Goal: Task Accomplishment & Management: Manage account settings

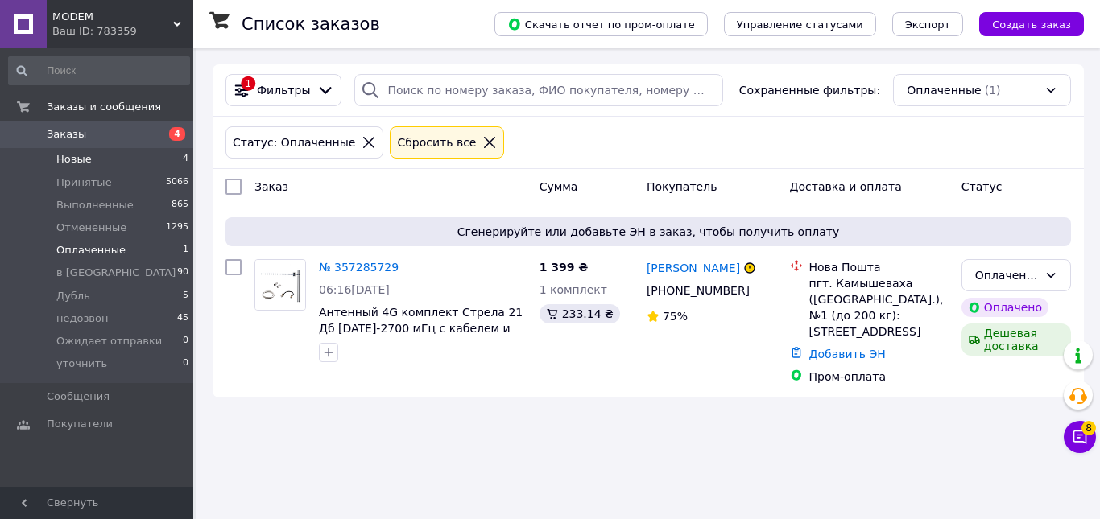
click at [114, 157] on li "Новые 4" at bounding box center [99, 159] width 198 height 23
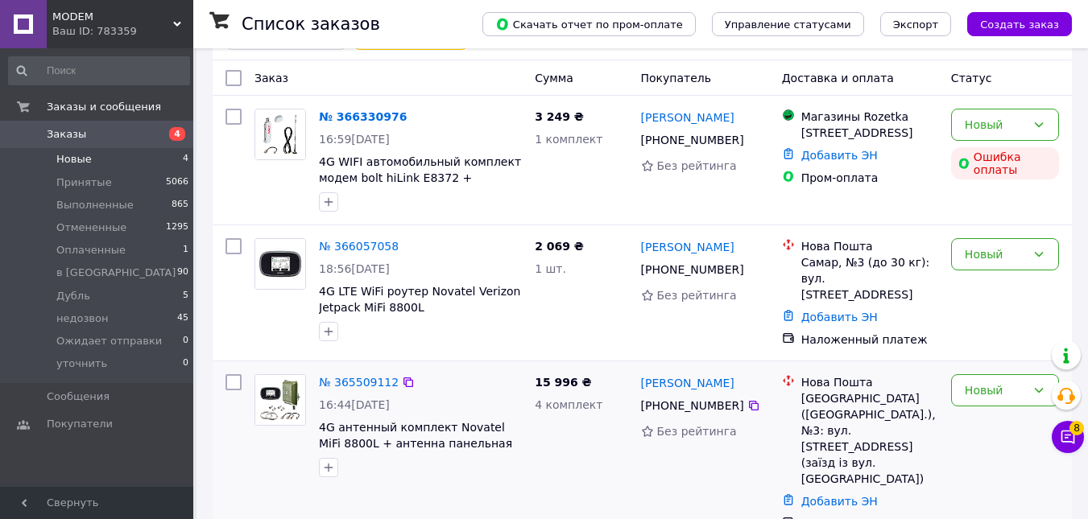
scroll to position [226, 0]
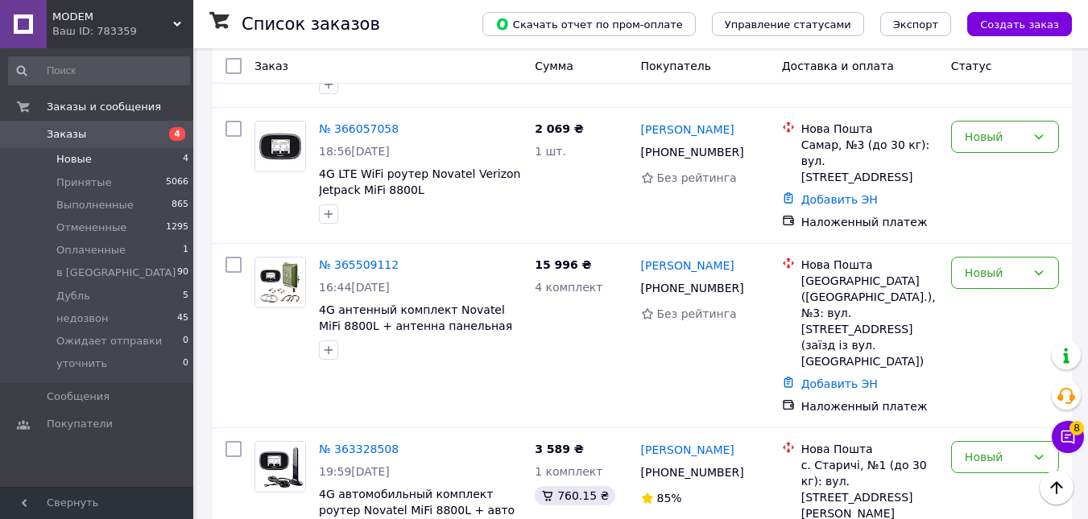
click at [113, 142] on span "Заказы" at bounding box center [98, 134] width 102 height 14
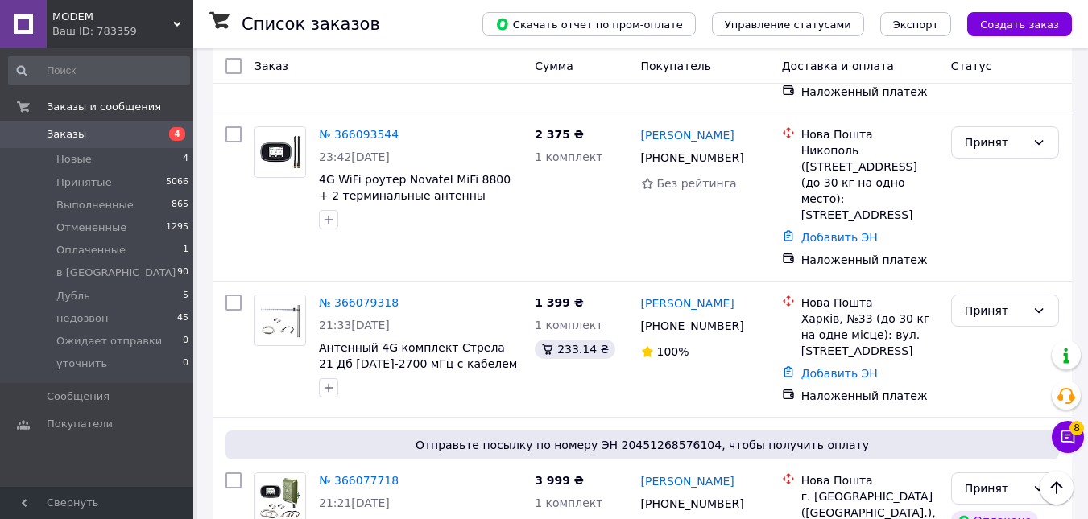
scroll to position [1450, 0]
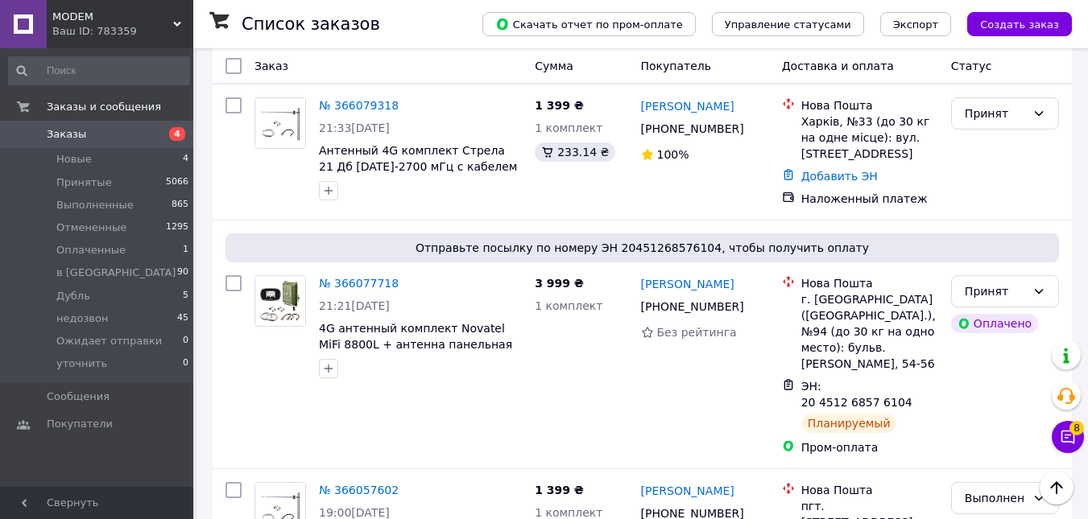
click at [81, 135] on span "Заказы" at bounding box center [98, 134] width 102 height 14
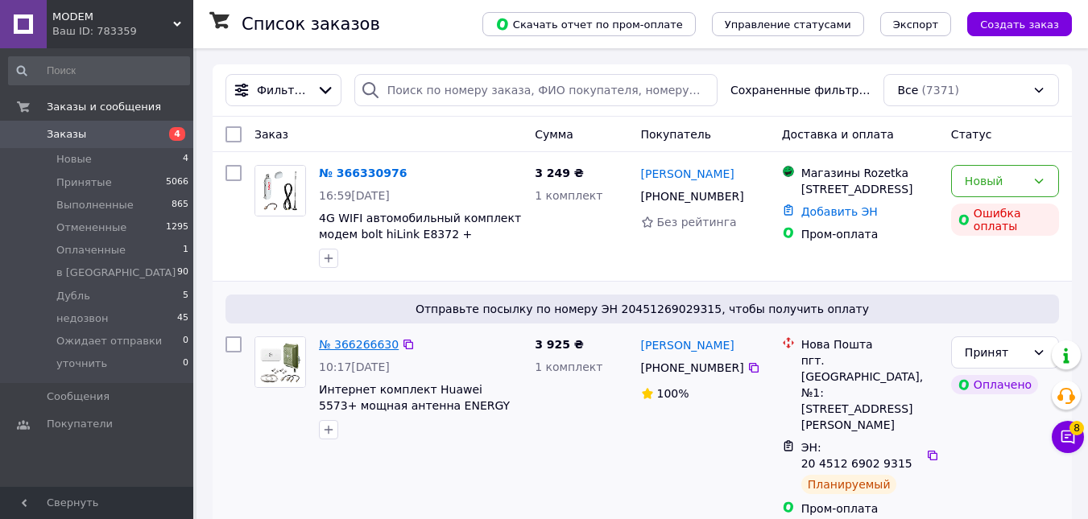
click at [350, 347] on link "№ 366266630" at bounding box center [359, 344] width 80 height 13
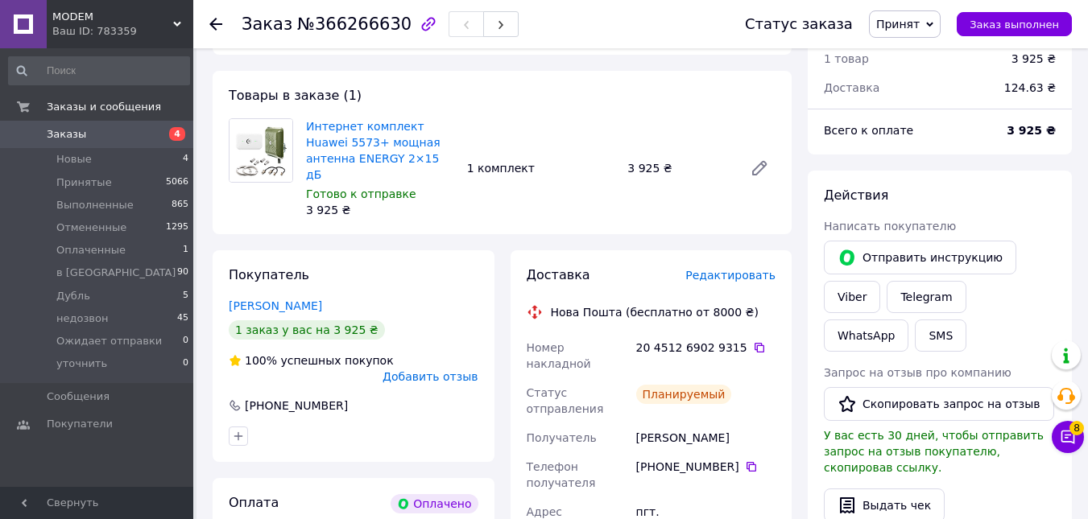
scroll to position [81, 0]
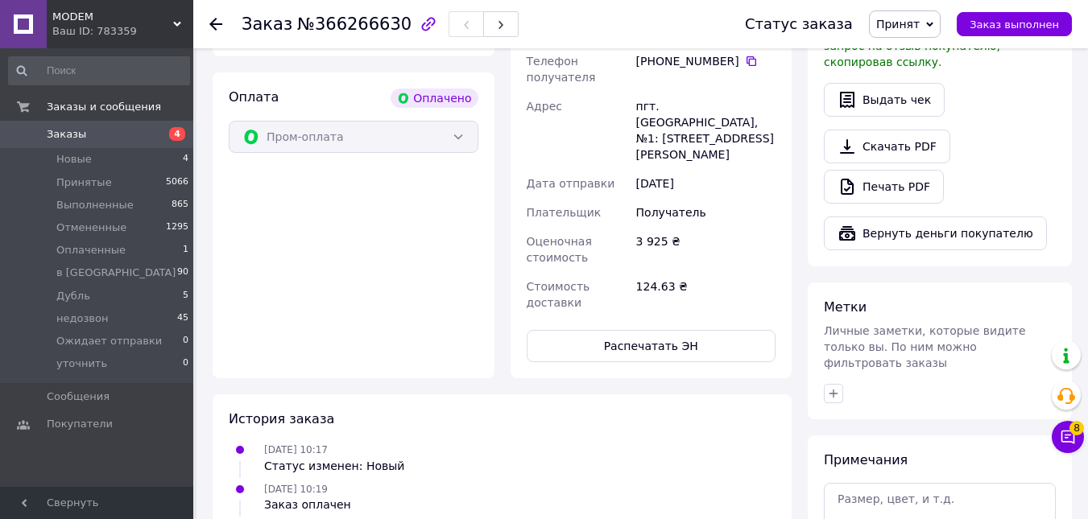
scroll to position [644, 0]
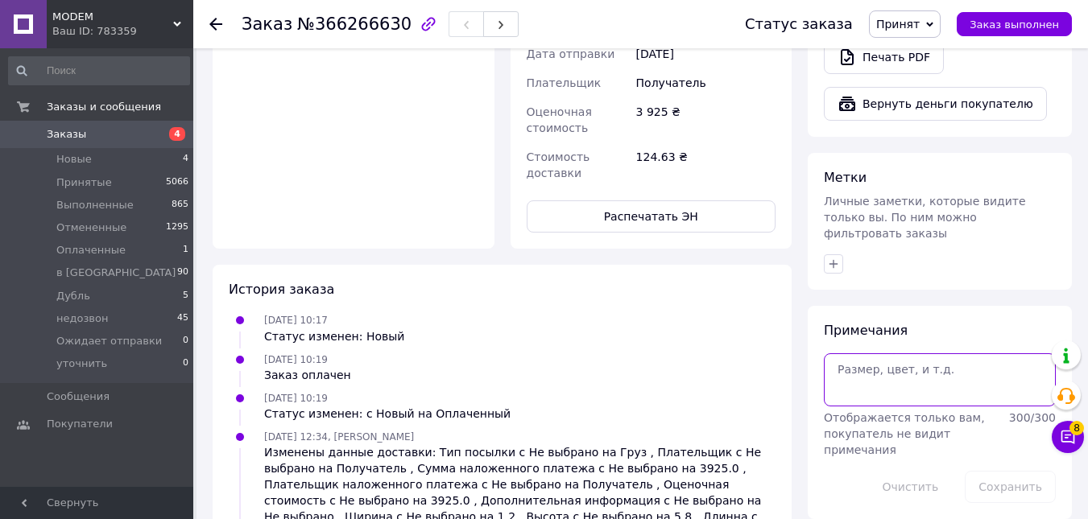
click at [899, 367] on textarea at bounding box center [940, 380] width 232 height 53
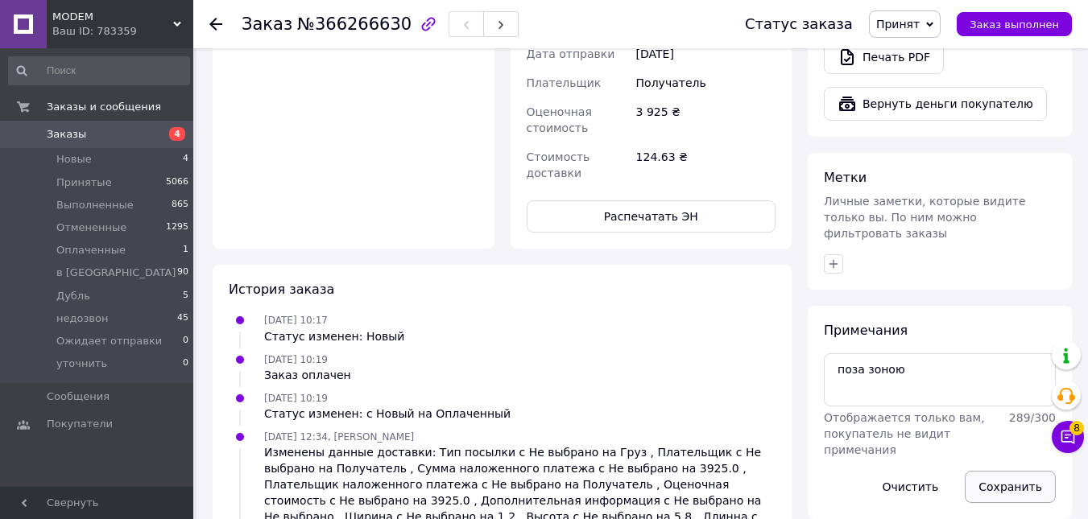
click at [995, 471] on button "Сохранить" at bounding box center [1010, 487] width 91 height 32
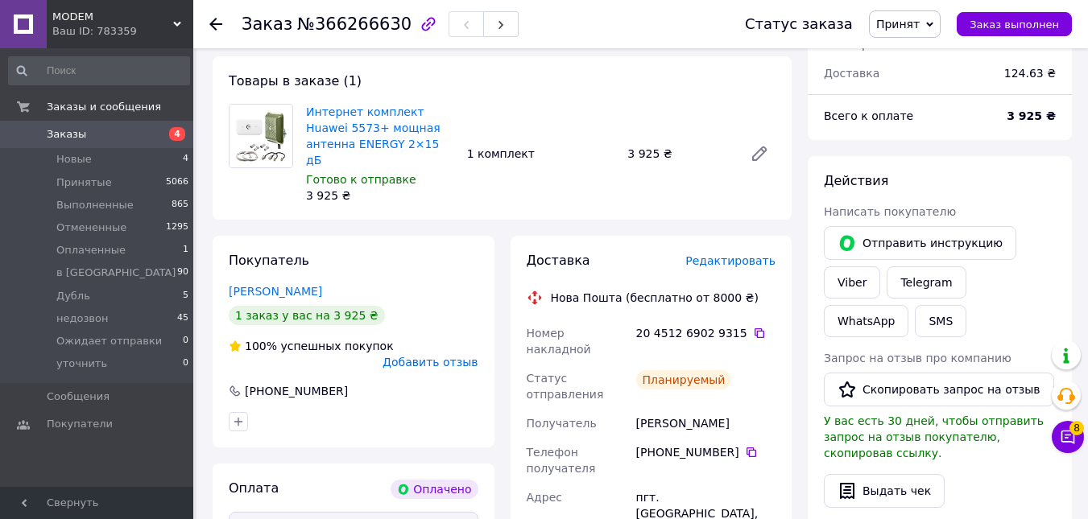
scroll to position [81, 0]
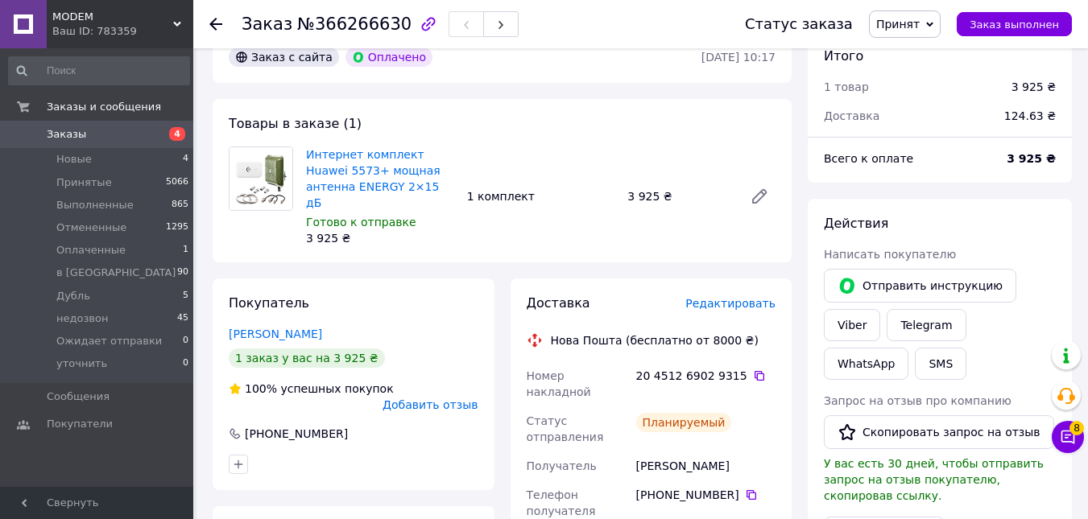
click at [493, 325] on div "Покупатель [PERSON_NAME] 1 заказ у вас на 3 925 ₴ 100% успешных покупок Добавит…" at bounding box center [354, 385] width 282 height 212
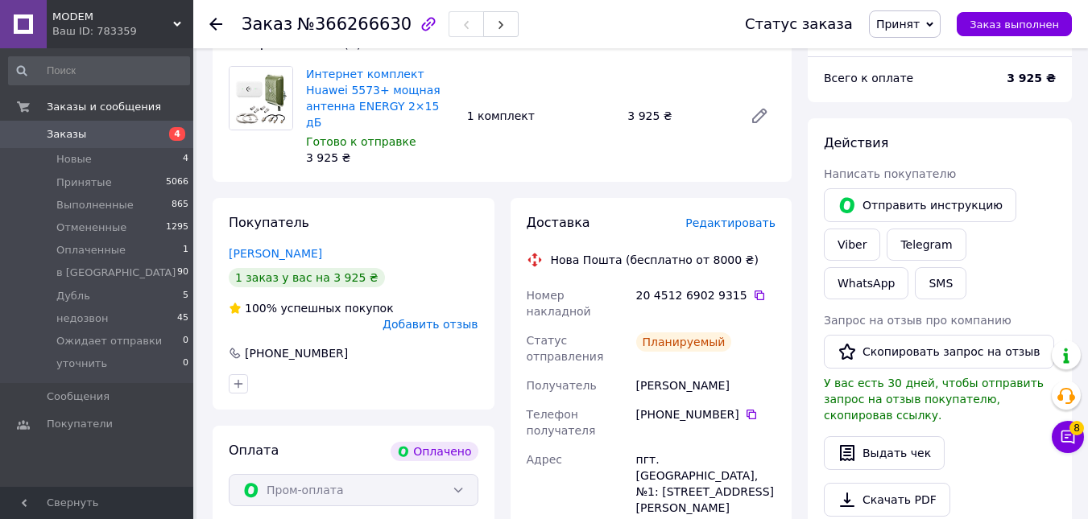
click at [781, 373] on div "Доставка Редактировать Нова Пошта (бесплатно от 8000 ₴) Номер накладной 20 4512…" at bounding box center [652, 465] width 282 height 534
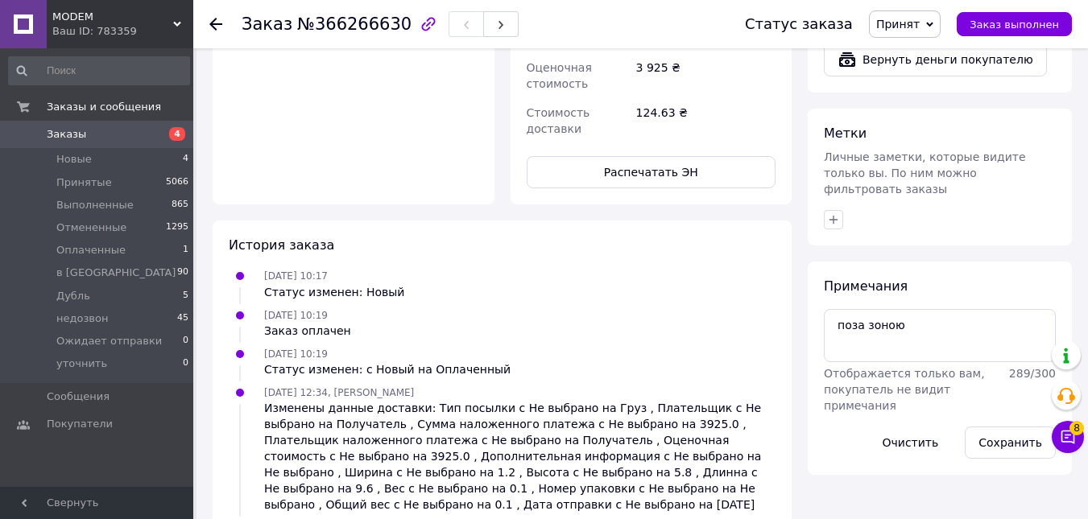
scroll to position [768, 0]
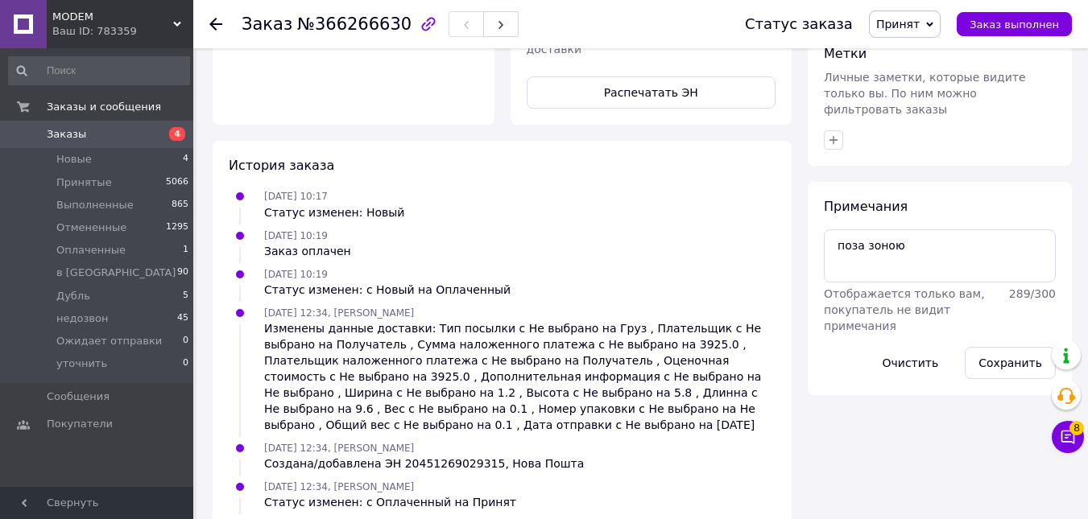
click at [985, 198] on div "Примечания поза зоною Отображается только вам, покупатель не видит примечания 2…" at bounding box center [940, 288] width 232 height 181
click at [962, 230] on textarea "поза зоною" at bounding box center [940, 256] width 232 height 53
click at [1000, 347] on button "Сохранить" at bounding box center [1010, 363] width 91 height 32
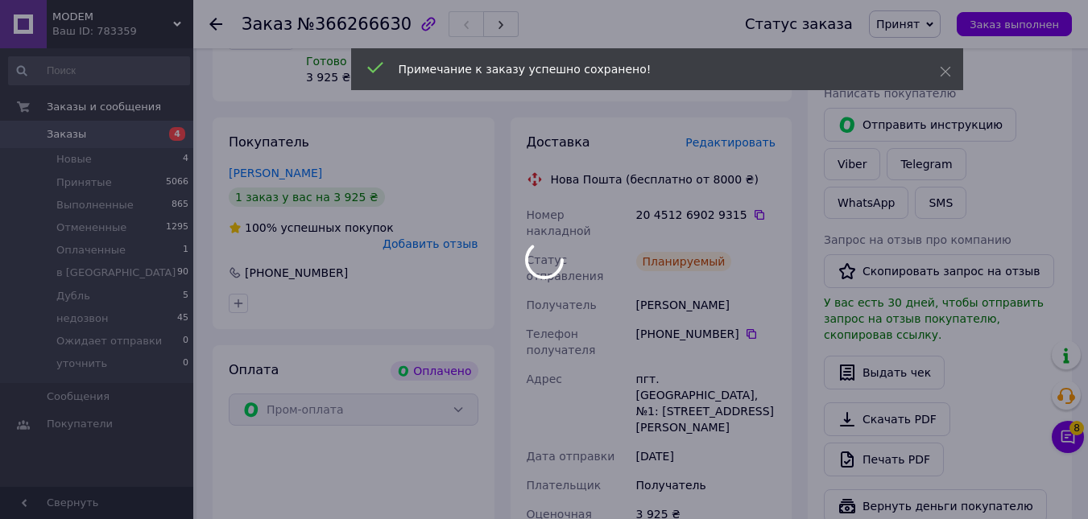
scroll to position [124, 0]
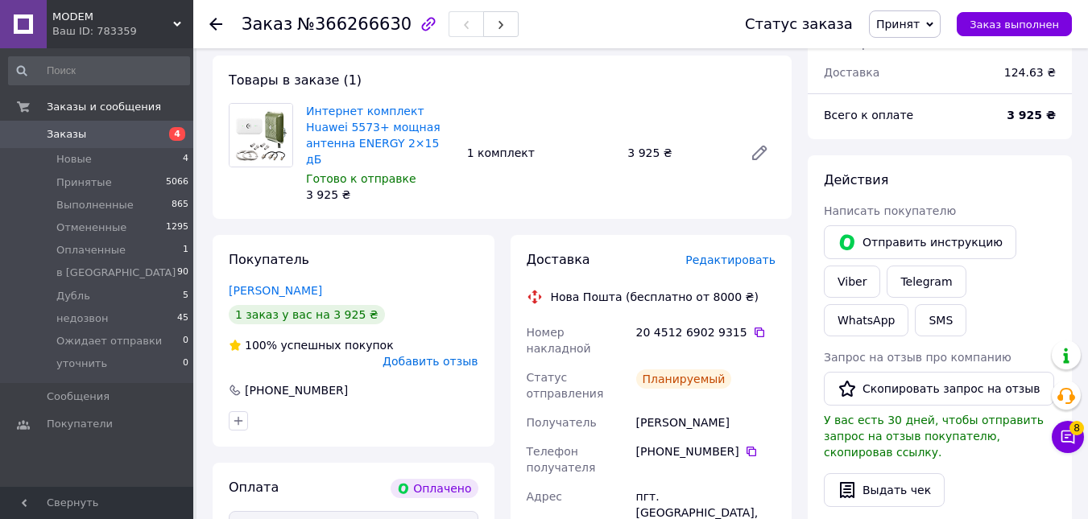
click at [648, 235] on div "Доставка Редактировать Нова Пошта (бесплатно от 8000 ₴) Номер накладной 20 4512…" at bounding box center [652, 502] width 282 height 534
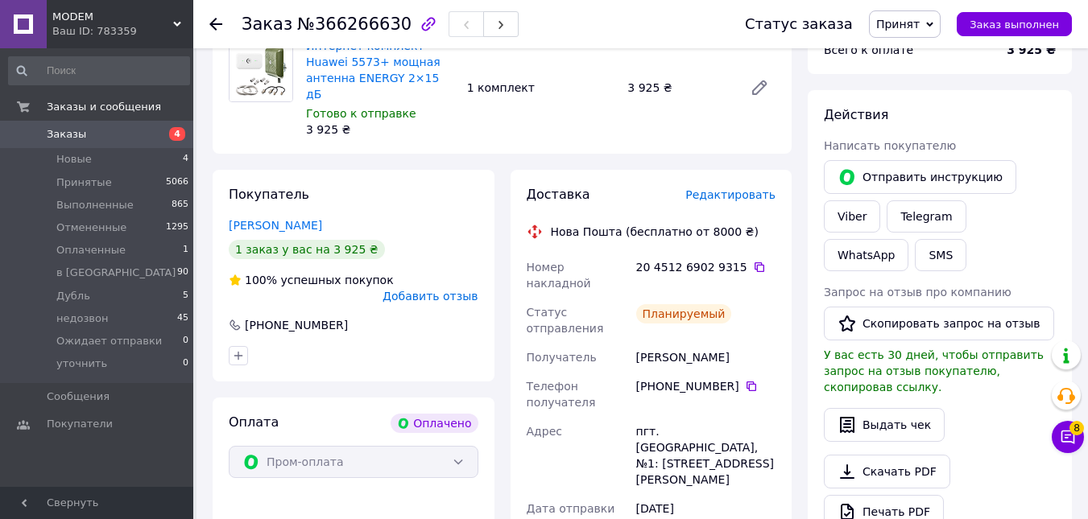
scroll to position [161, 0]
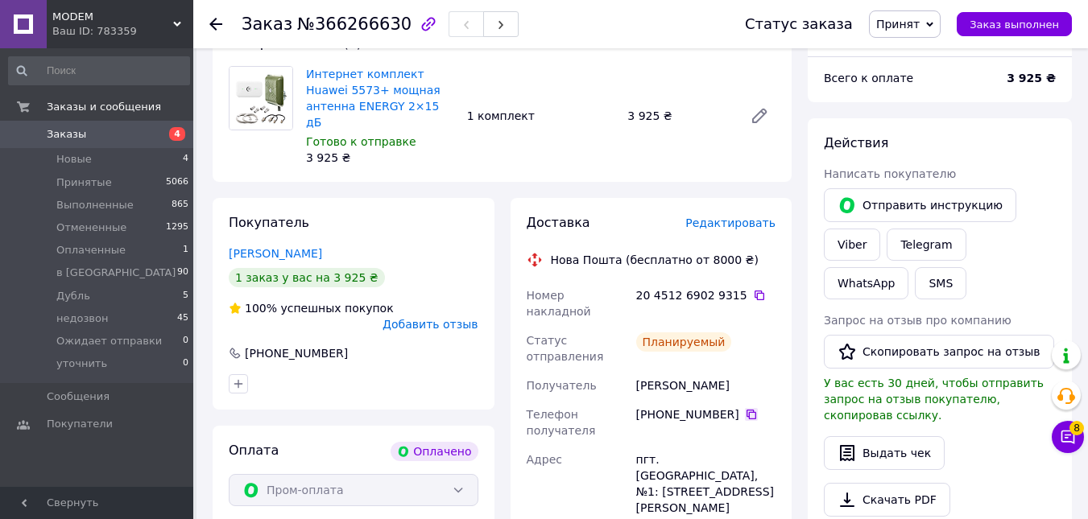
click at [747, 410] on icon at bounding box center [752, 415] width 10 height 10
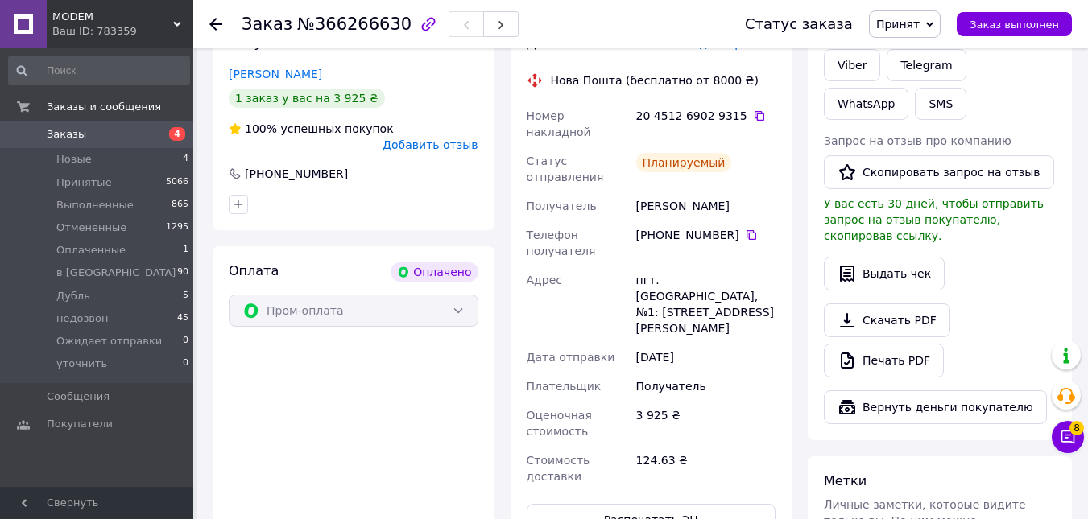
scroll to position [322, 0]
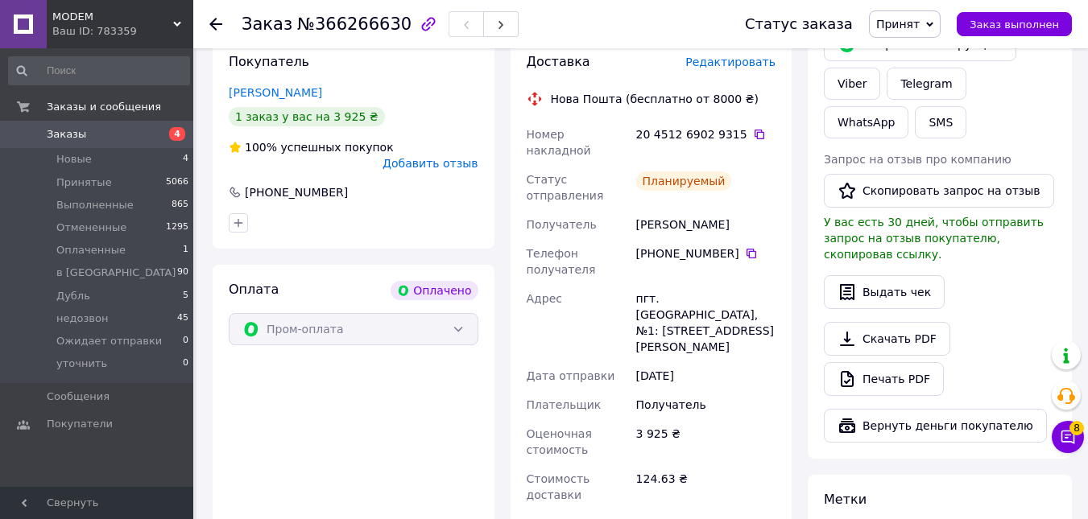
click at [734, 246] on div "[PHONE_NUMBER]" at bounding box center [705, 254] width 139 height 16
click at [745, 247] on icon at bounding box center [751, 253] width 13 height 13
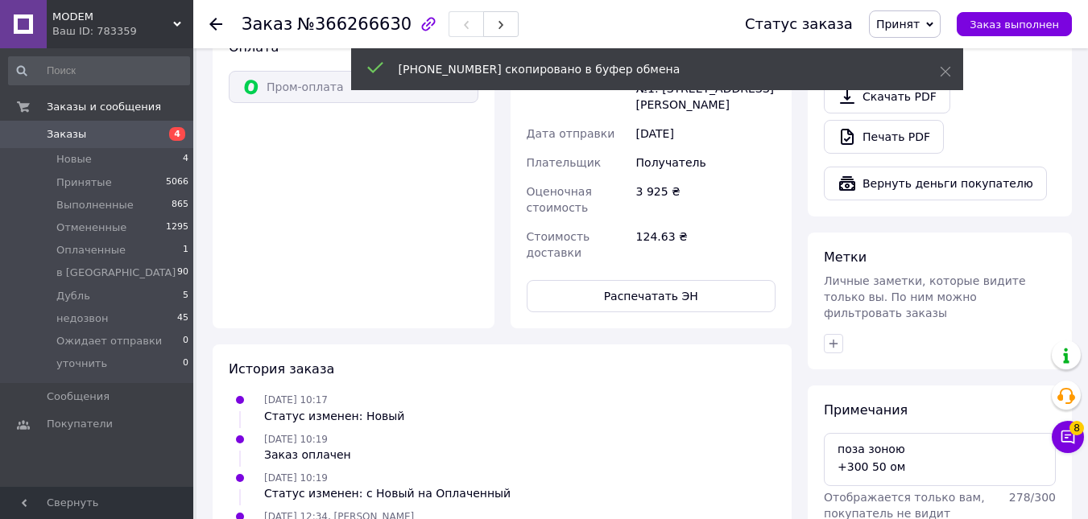
scroll to position [725, 0]
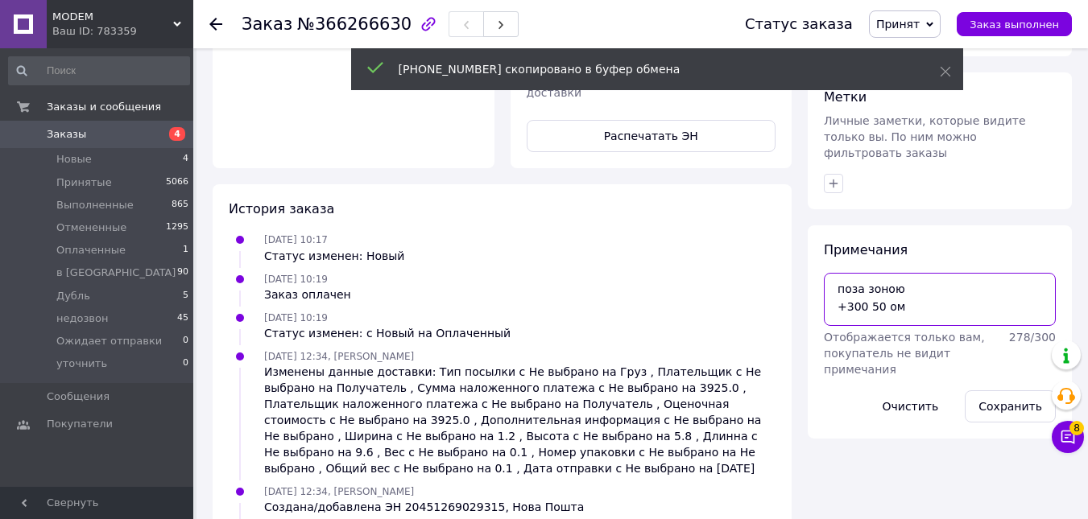
click at [924, 279] on textarea "поза зоною +300 50 ом" at bounding box center [940, 299] width 232 height 53
paste textarea "[PHONE_NUMBER]"
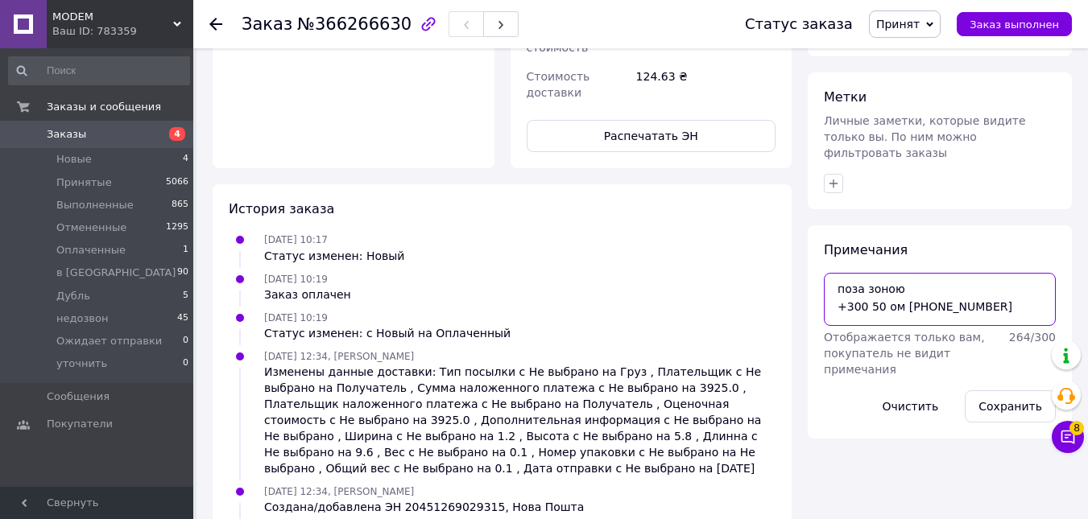
drag, startPoint x: 992, startPoint y: 271, endPoint x: 917, endPoint y: 276, distance: 75.1
click at [917, 276] on textarea "поза зоною +300 50 ом [PHONE_NUMBER]" at bounding box center [940, 299] width 232 height 53
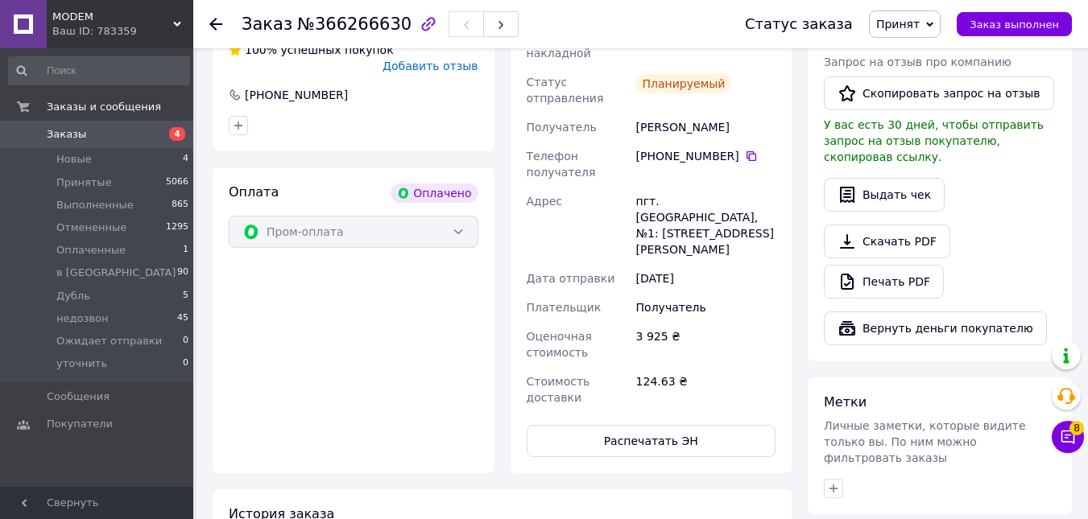
scroll to position [565, 0]
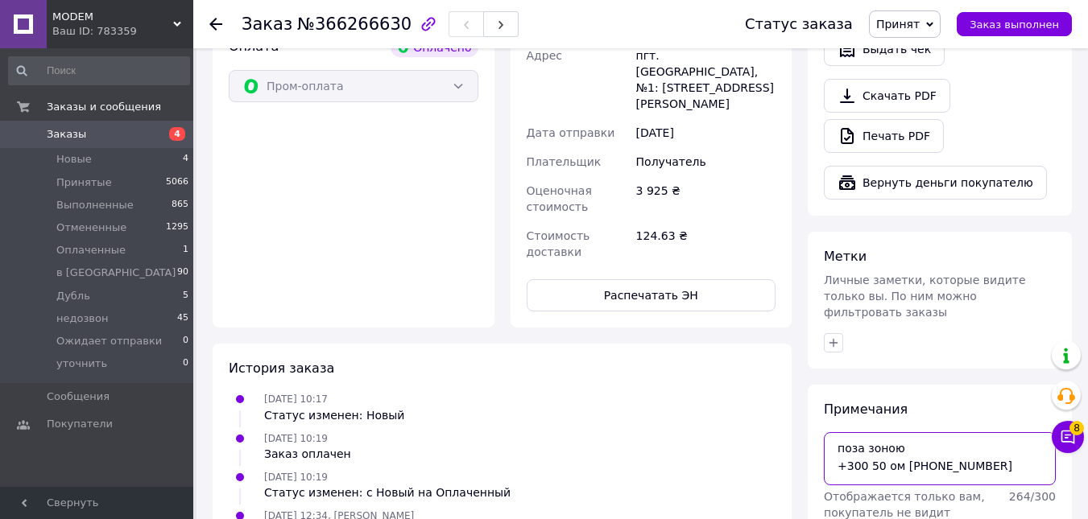
click at [1022, 444] on textarea "поза зоною +300 50 ом [PHONE_NUMBER]" at bounding box center [940, 458] width 232 height 53
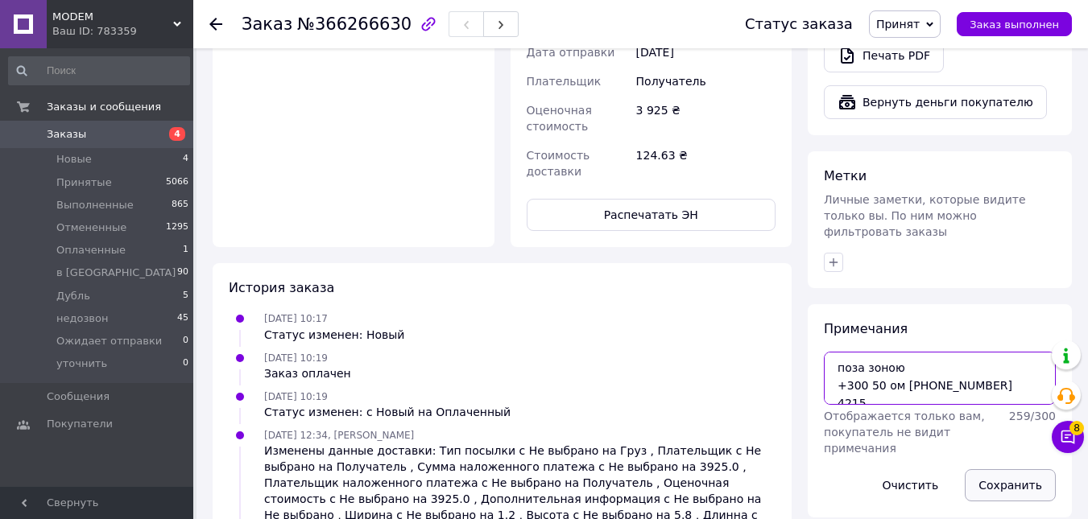
type textarea "поза зоною +300 50 ом [PHONE_NUMBER] 4215"
click at [1017, 470] on button "Сохранить" at bounding box center [1010, 486] width 91 height 32
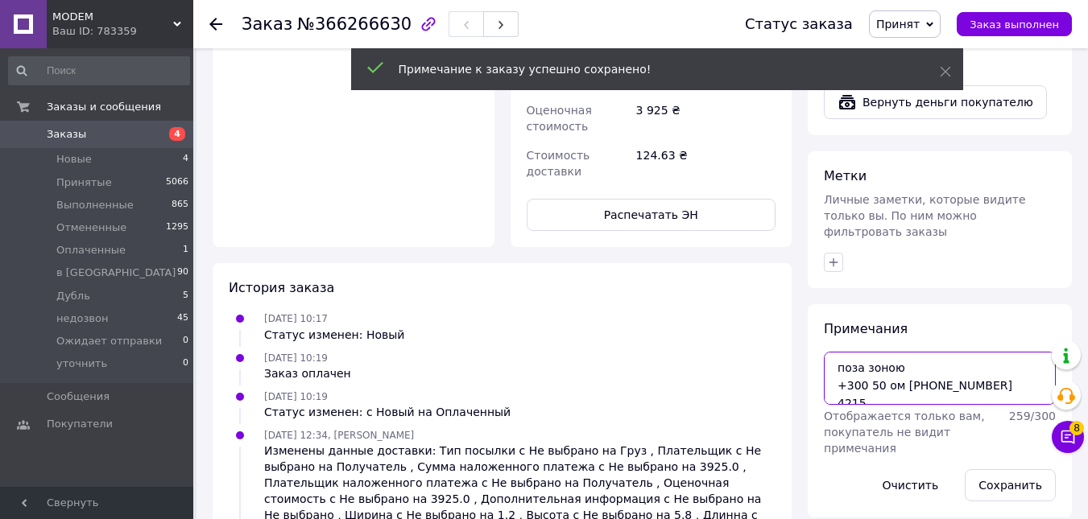
drag, startPoint x: 995, startPoint y: 353, endPoint x: 922, endPoint y: 358, distance: 72.7
click at [922, 358] on textarea "поза зоною +300 50 ом [PHONE_NUMBER] 4215" at bounding box center [940, 378] width 232 height 53
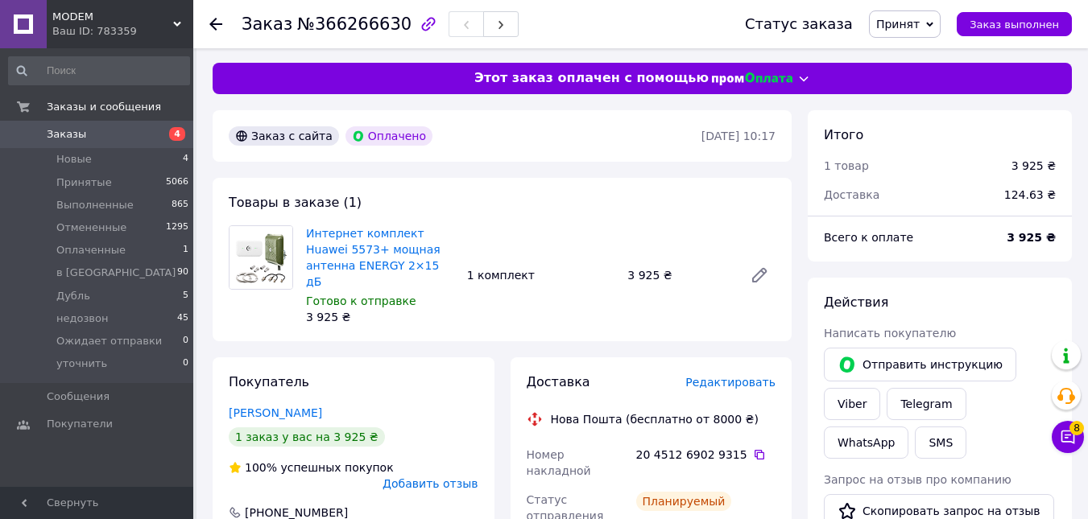
scroll to position [0, 0]
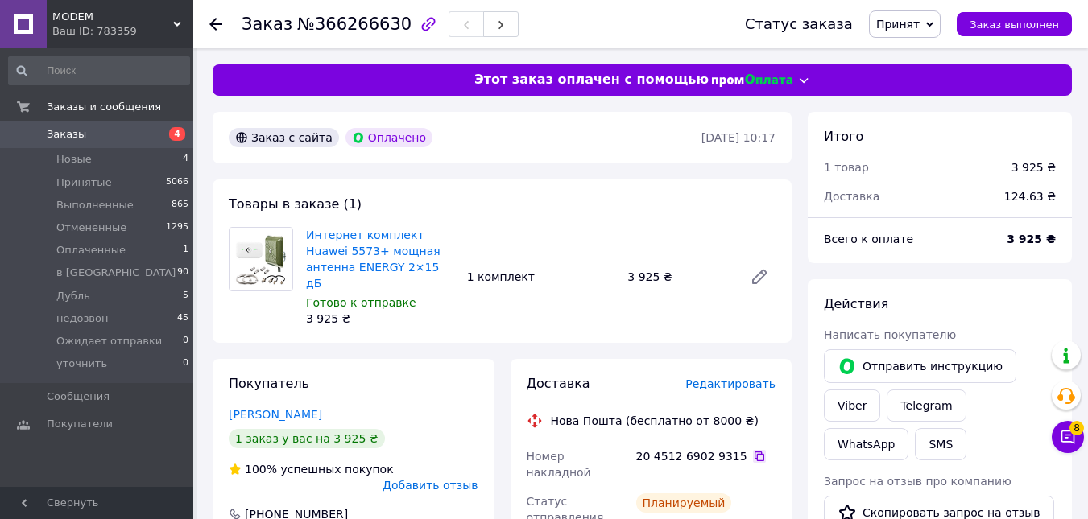
click at [755, 452] on icon at bounding box center [760, 457] width 10 height 10
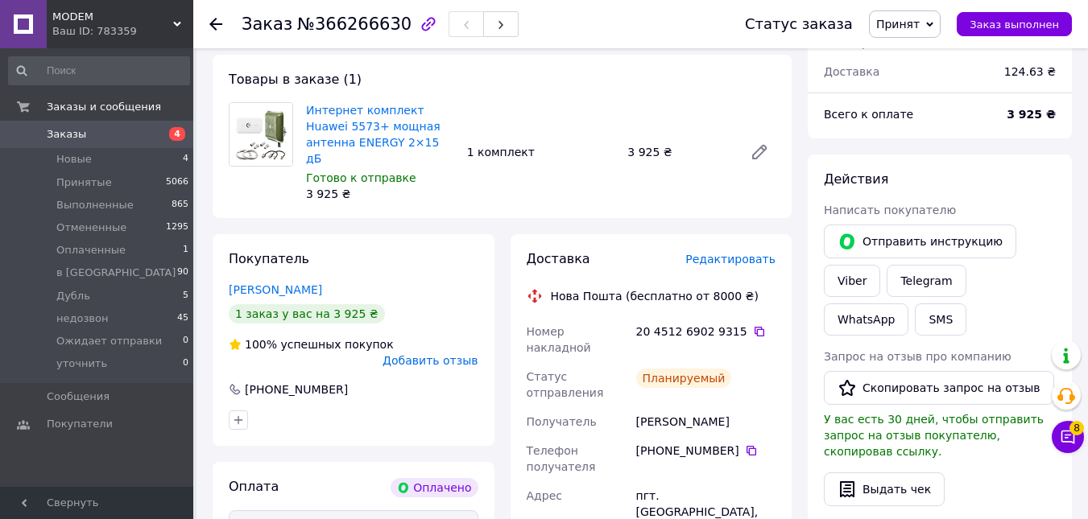
scroll to position [322, 0]
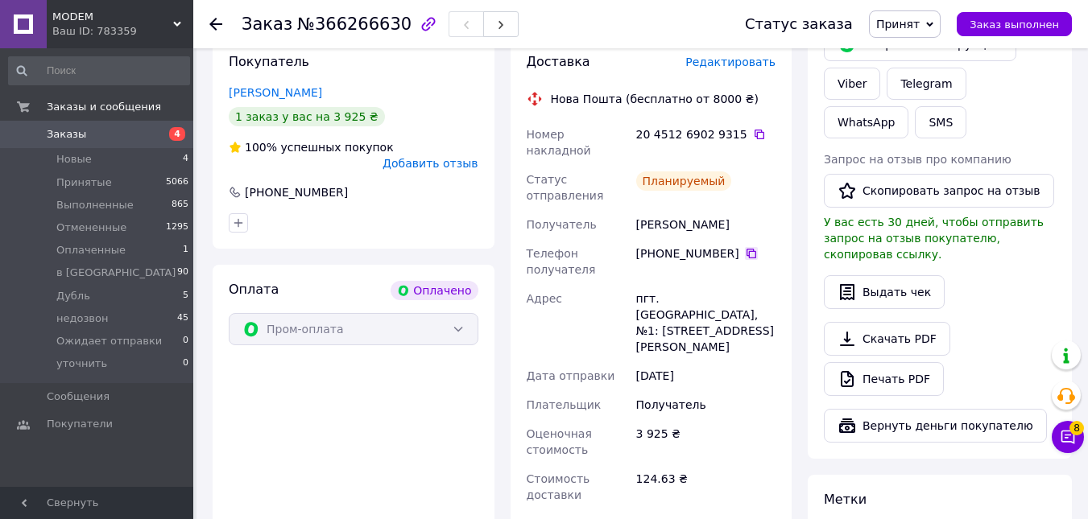
click at [745, 247] on icon at bounding box center [751, 253] width 13 height 13
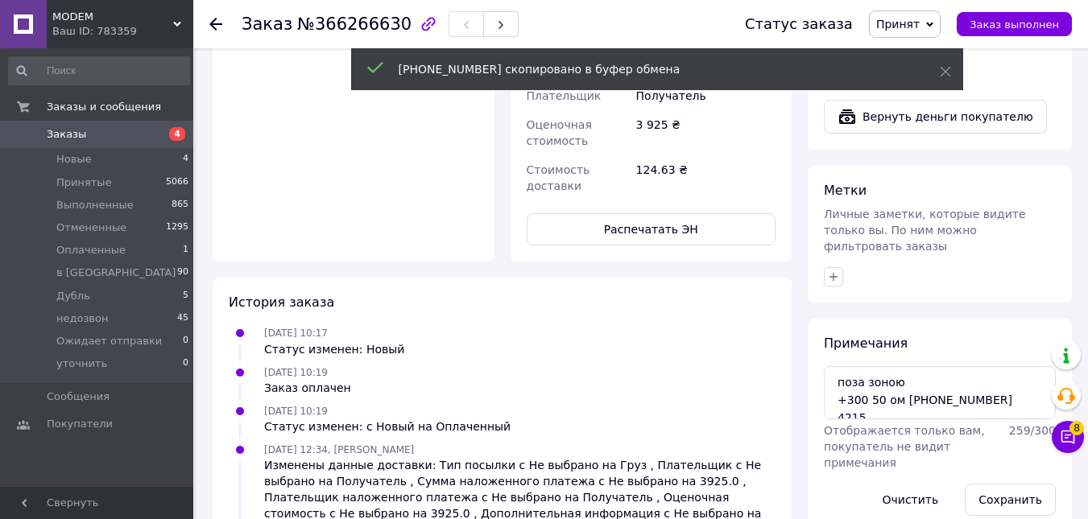
scroll to position [725, 0]
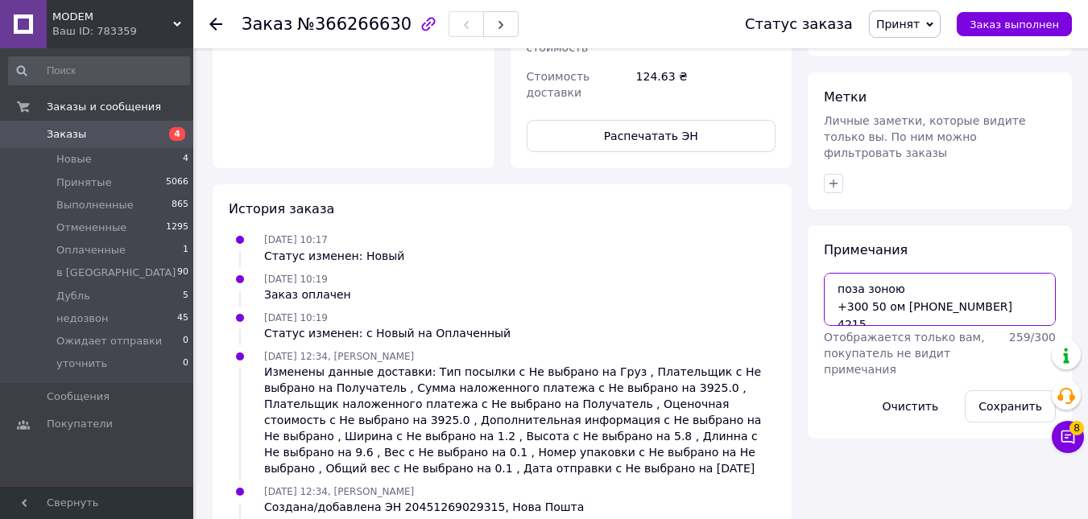
drag, startPoint x: 992, startPoint y: 278, endPoint x: 919, endPoint y: 272, distance: 73.5
click at [919, 273] on textarea "поза зоною +300 50 ом [PHONE_NUMBER] 4215" at bounding box center [940, 299] width 232 height 53
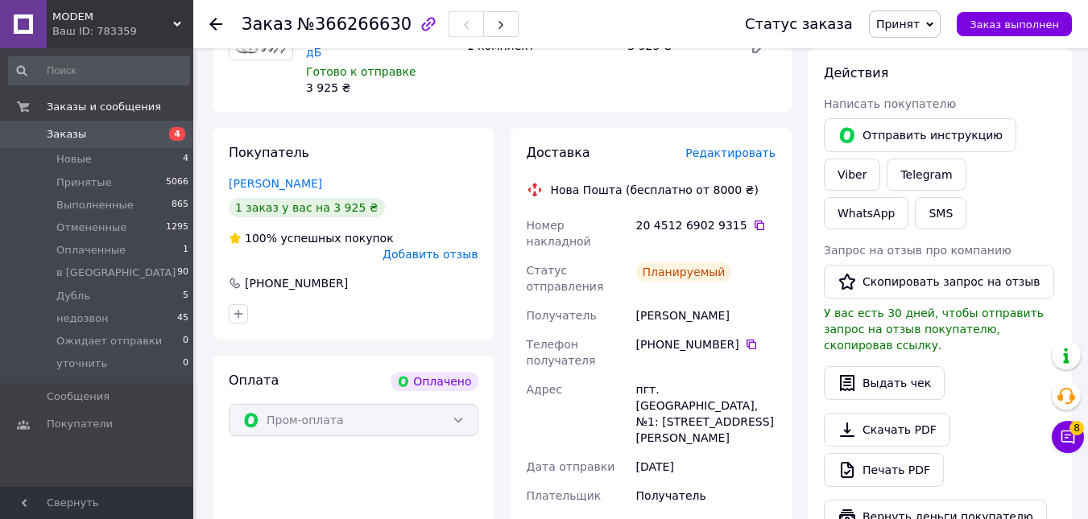
scroll to position [161, 0]
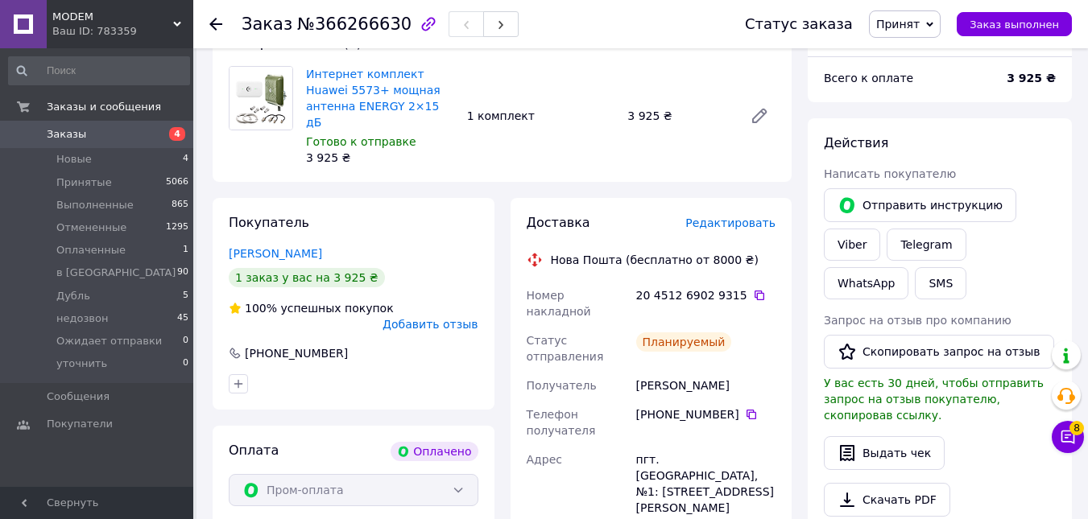
drag, startPoint x: 756, startPoint y: 339, endPoint x: 627, endPoint y: 337, distance: 129.7
click at [627, 337] on div "Номер накладной 20 4512 6902 9315   Статус отправления Планируемый Получатель […" at bounding box center [652, 476] width 256 height 390
copy div "Получатель [PERSON_NAME]"
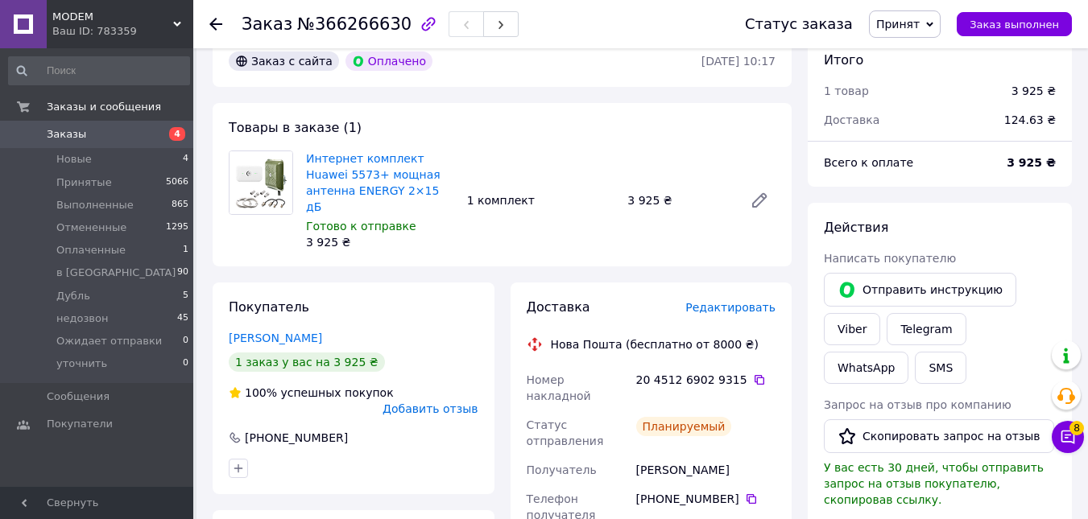
scroll to position [0, 0]
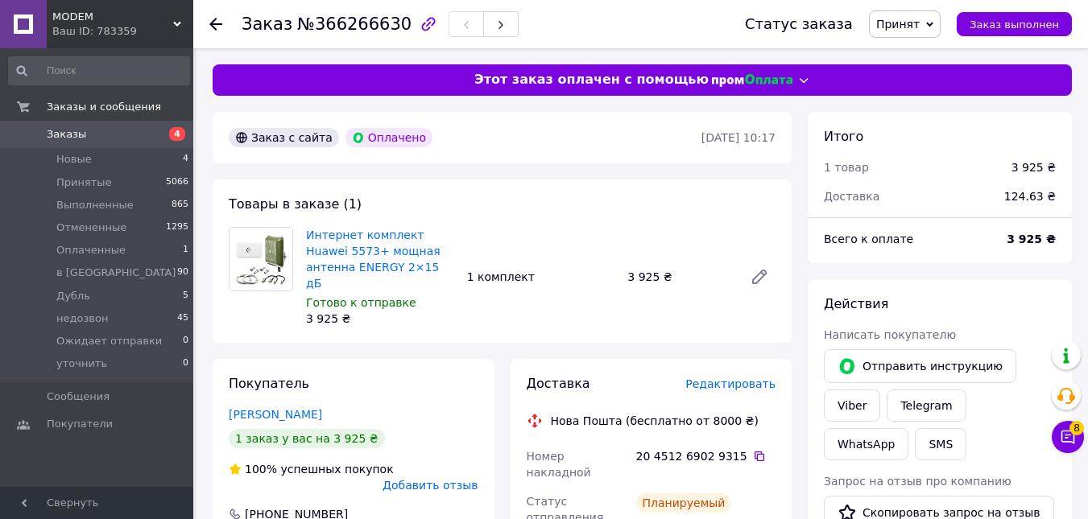
click at [474, 321] on div "Товары в заказе (1) Интернет комплект Huawei 5573+ мощная антенна ENERGY 2×15 д…" at bounding box center [502, 261] width 579 height 163
click at [93, 131] on span "Заказы" at bounding box center [98, 134] width 102 height 14
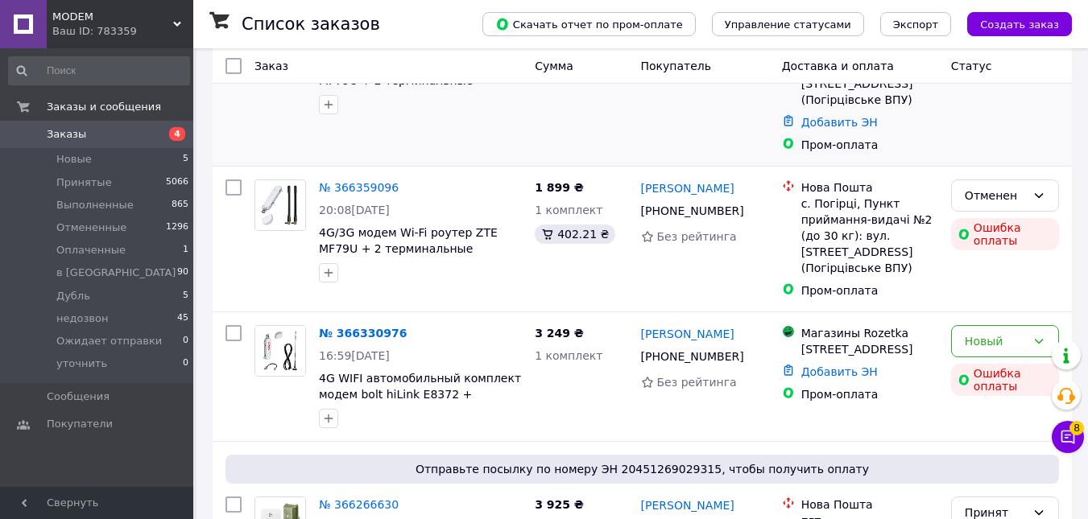
scroll to position [161, 0]
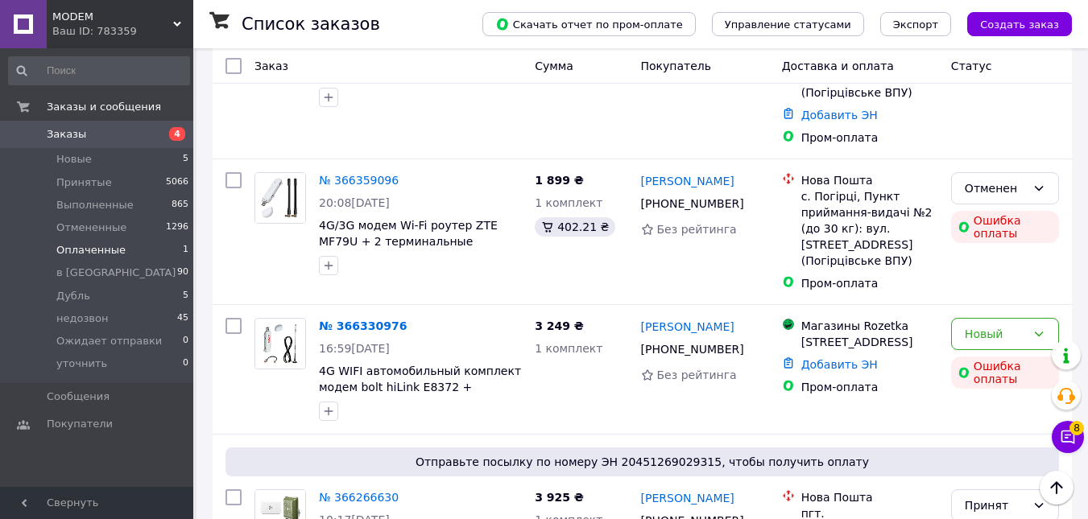
click at [115, 250] on span "Оплаченные" at bounding box center [90, 250] width 69 height 14
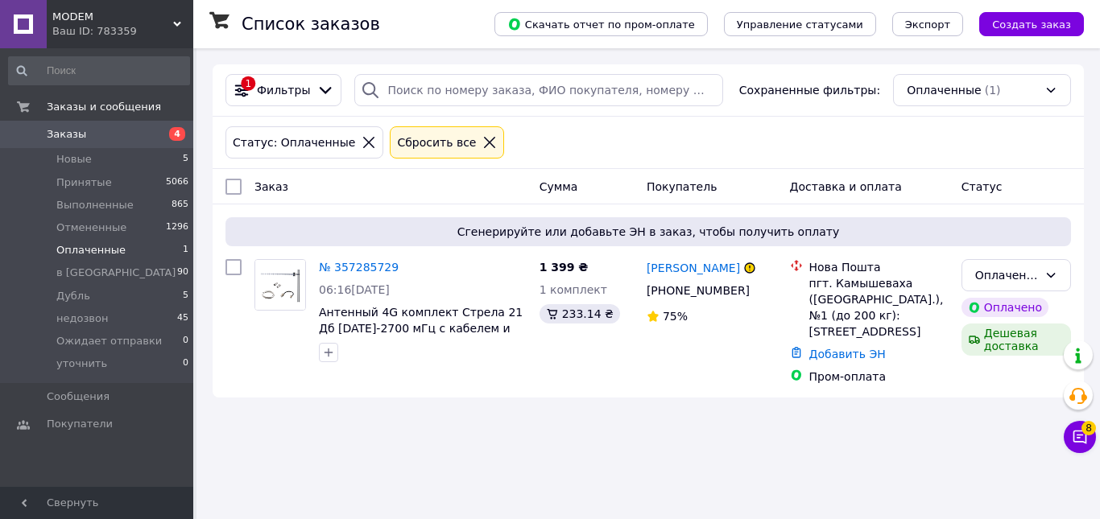
click at [74, 128] on span "Заказы" at bounding box center [66, 134] width 39 height 14
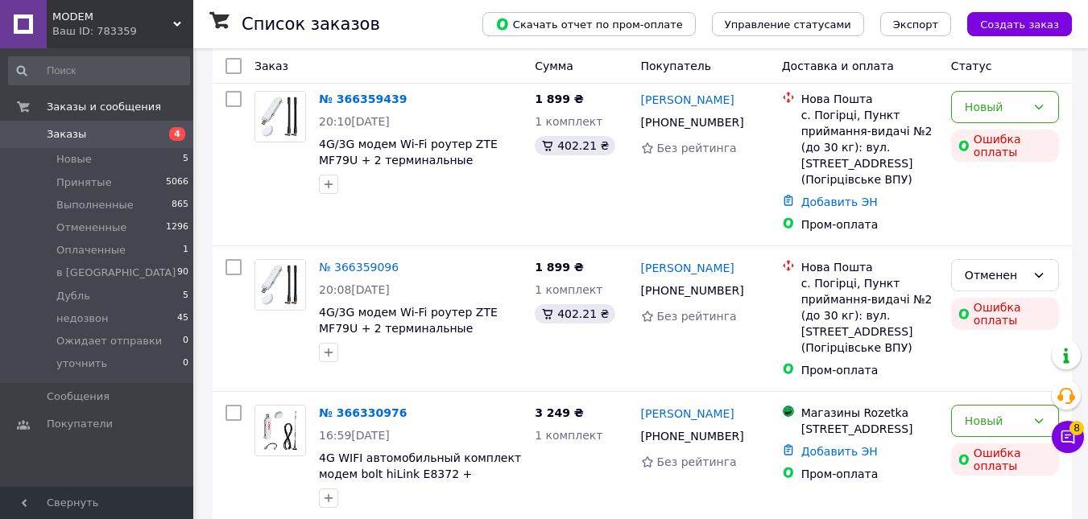
scroll to position [161, 0]
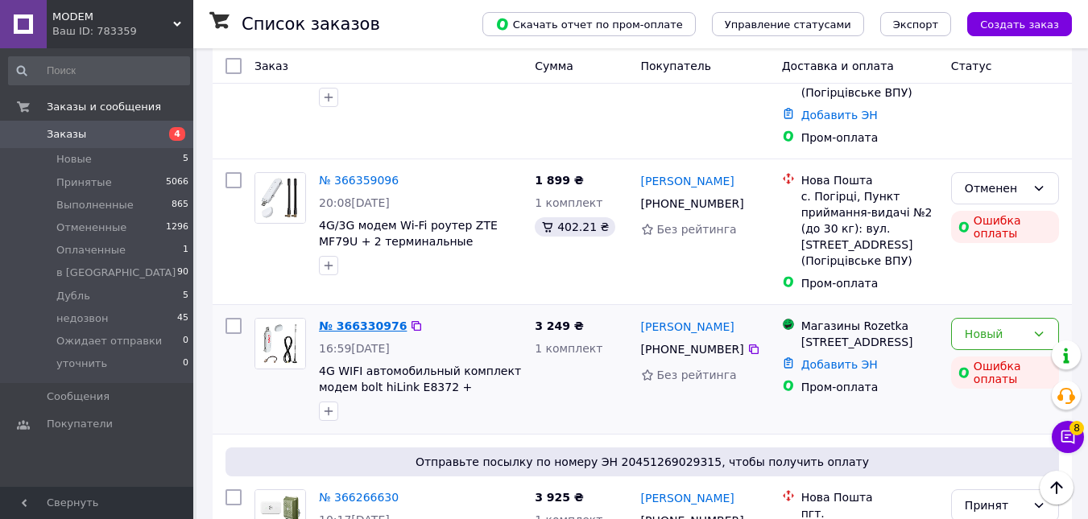
click at [378, 329] on link "№ 366330976" at bounding box center [363, 326] width 88 height 13
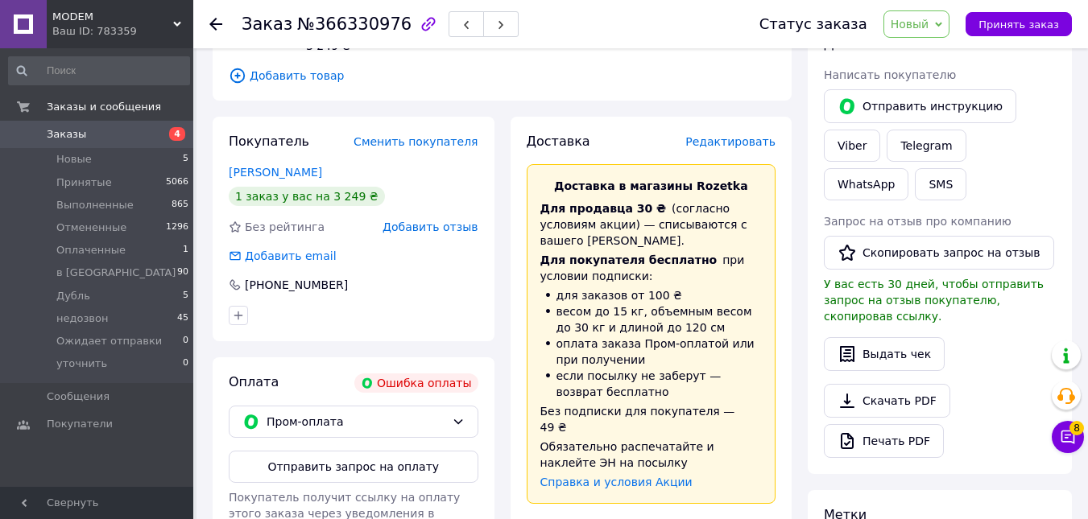
scroll to position [81, 0]
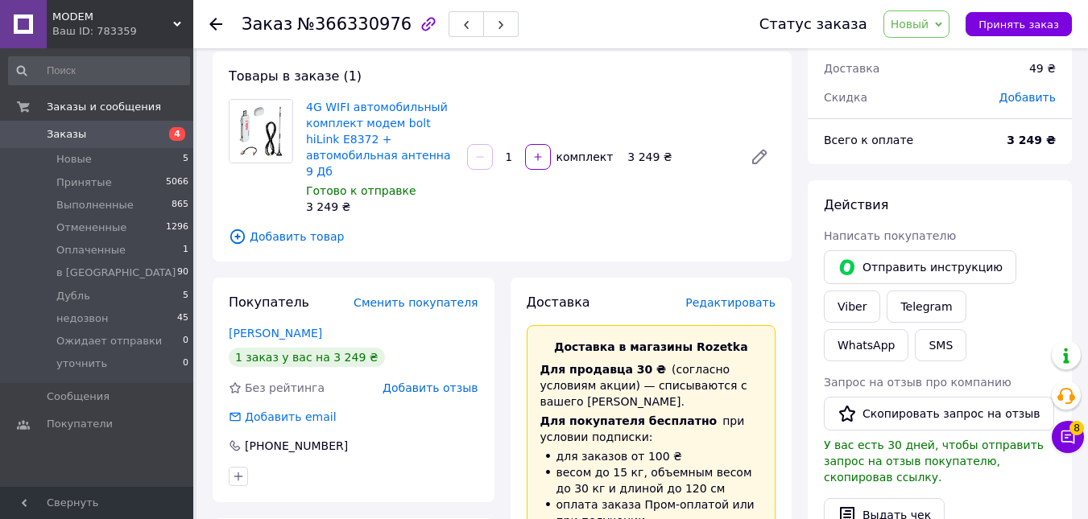
click at [727, 230] on div "Товары в заказе (1) 4G WIFI автомобильный комплект модем bolt hiLink E8372 + ав…" at bounding box center [502, 157] width 579 height 210
drag, startPoint x: 627, startPoint y: 153, endPoint x: 656, endPoint y: 147, distance: 29.5
click at [656, 147] on div "3 249 ₴" at bounding box center [679, 157] width 116 height 23
click at [718, 191] on div "4G WIFI автомобильный комплект модем bolt hiLink E8372 + автомобильная антенна …" at bounding box center [541, 157] width 482 height 122
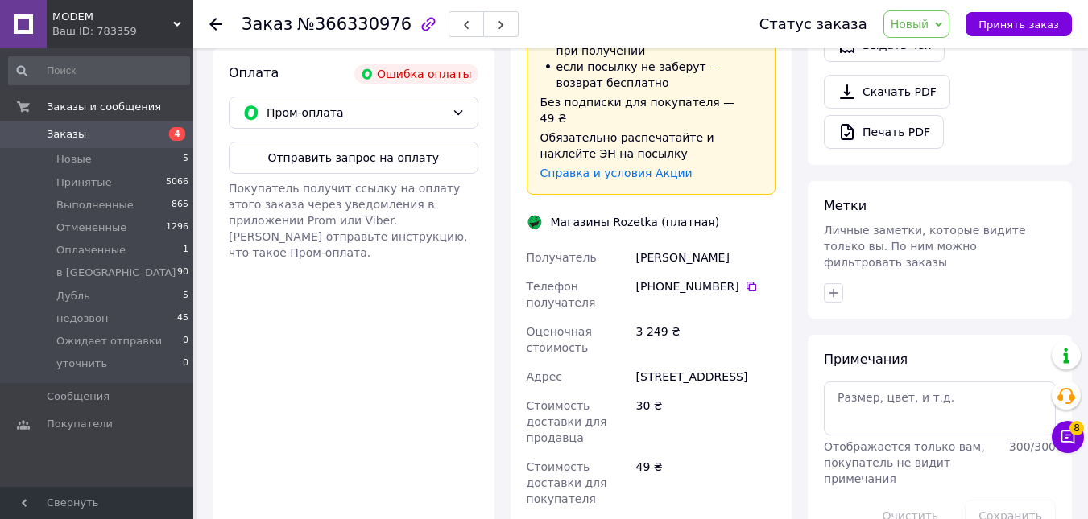
scroll to position [564, 0]
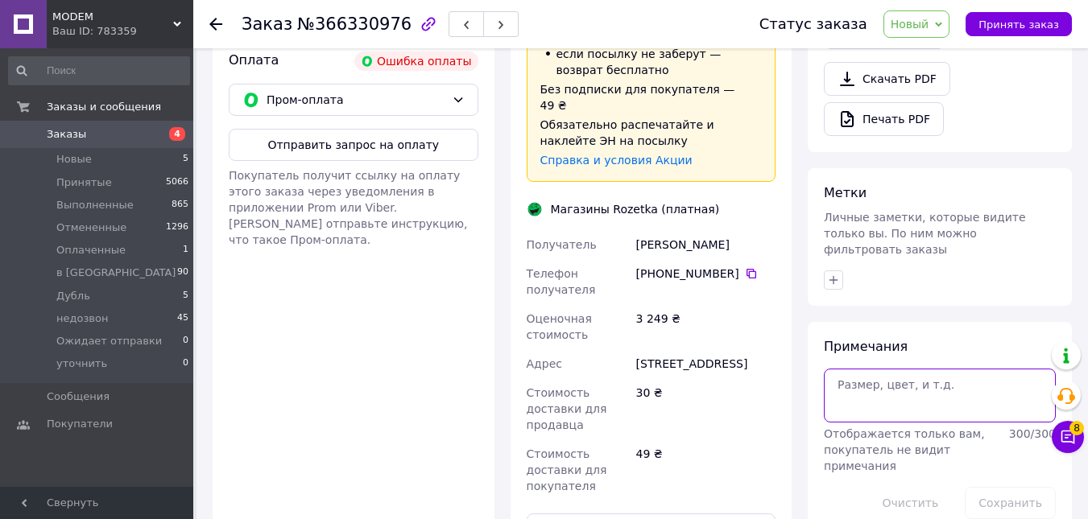
click at [913, 374] on textarea at bounding box center [940, 395] width 232 height 53
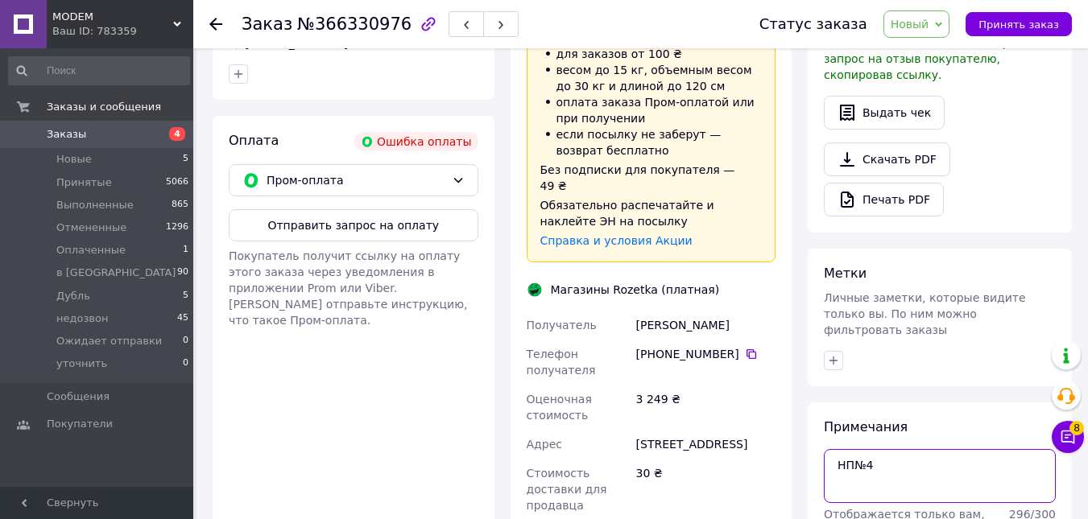
click at [831, 449] on textarea "НП№4" at bounding box center [940, 475] width 232 height 53
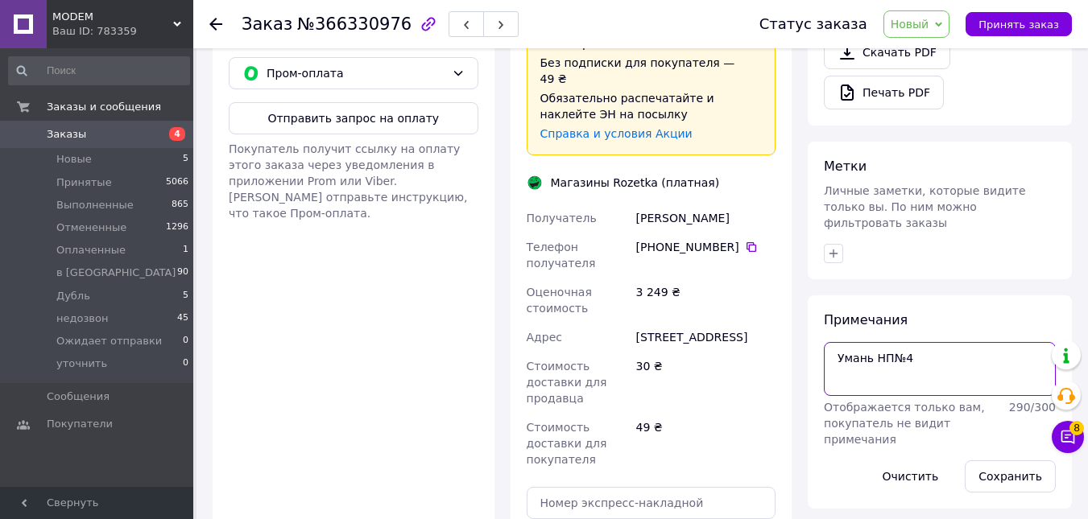
scroll to position [644, 0]
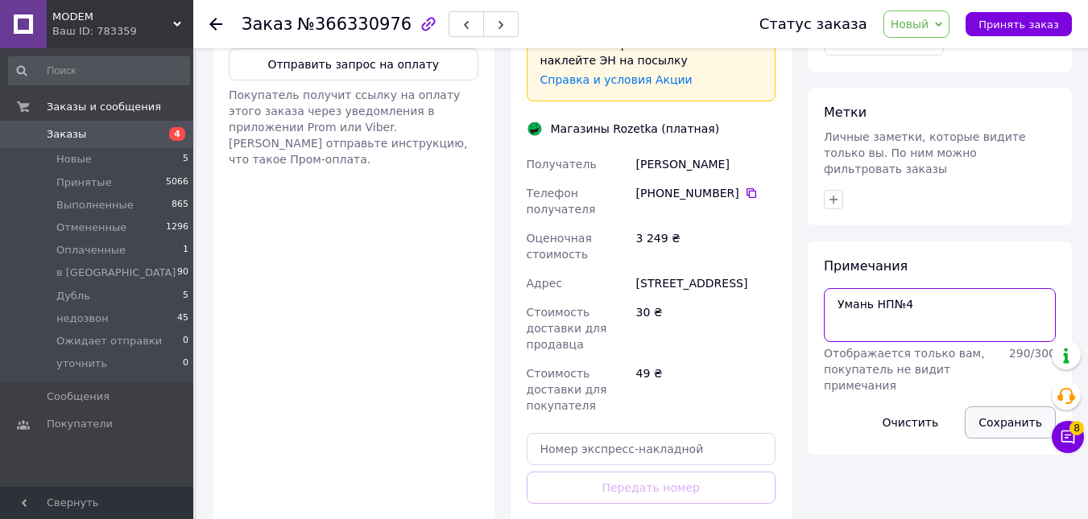
type textarea "Умань НП№4"
click at [1001, 407] on button "Сохранить" at bounding box center [1010, 423] width 91 height 32
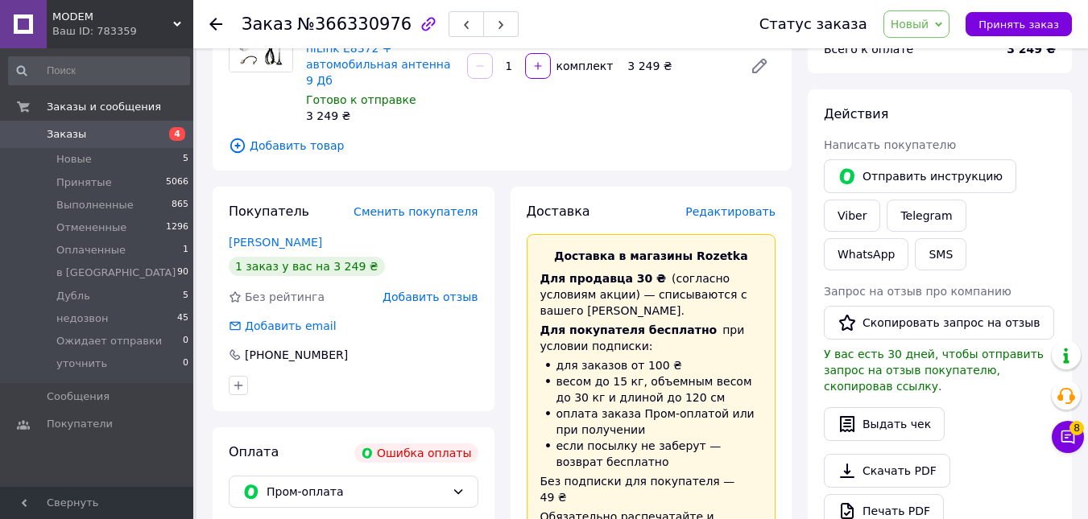
scroll to position [81, 0]
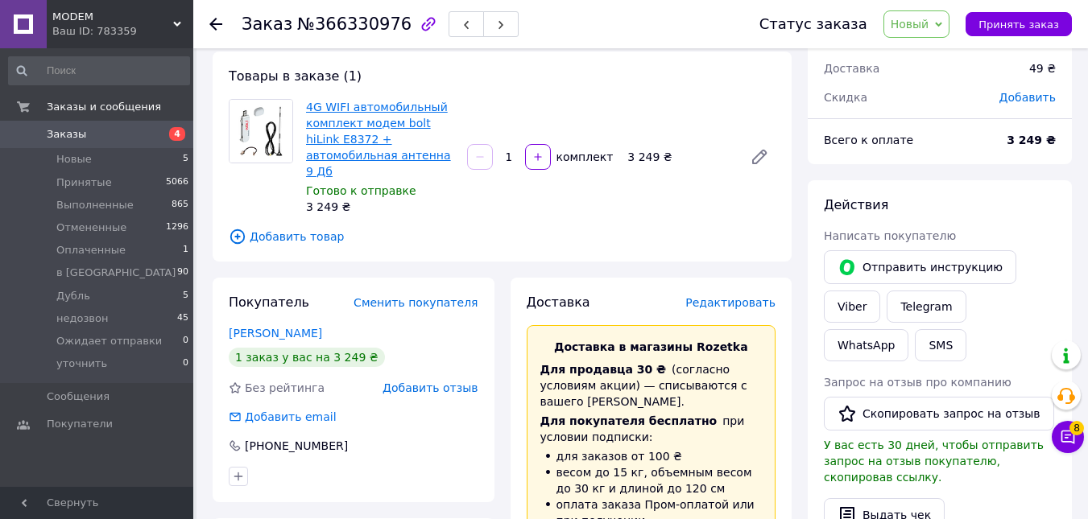
click at [395, 145] on link "4G WIFI автомобильный комплект модем bolt hiLink E8372 + автомобильная антенна …" at bounding box center [378, 139] width 145 height 77
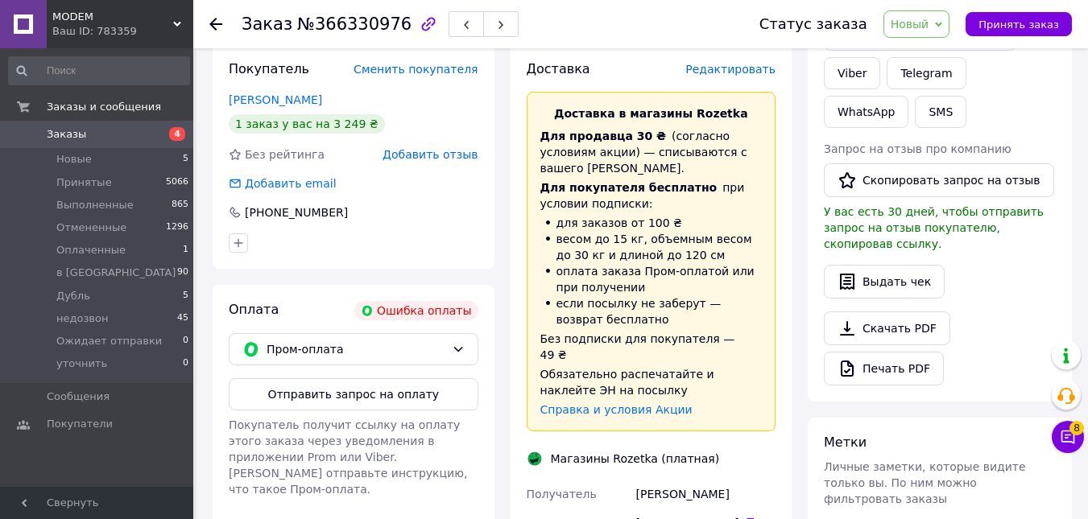
scroll to position [403, 0]
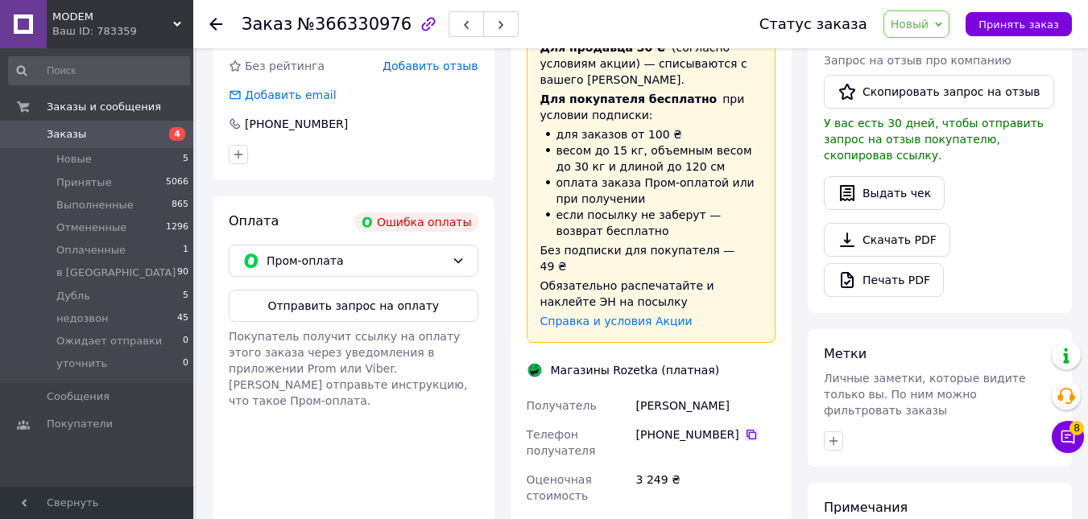
click at [745, 428] on icon at bounding box center [751, 434] width 13 height 13
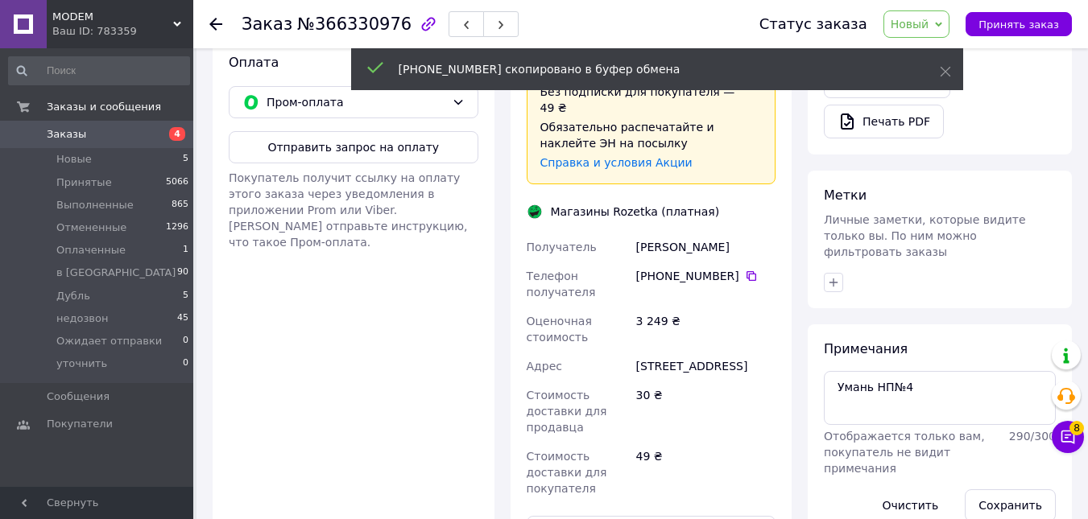
scroll to position [805, 0]
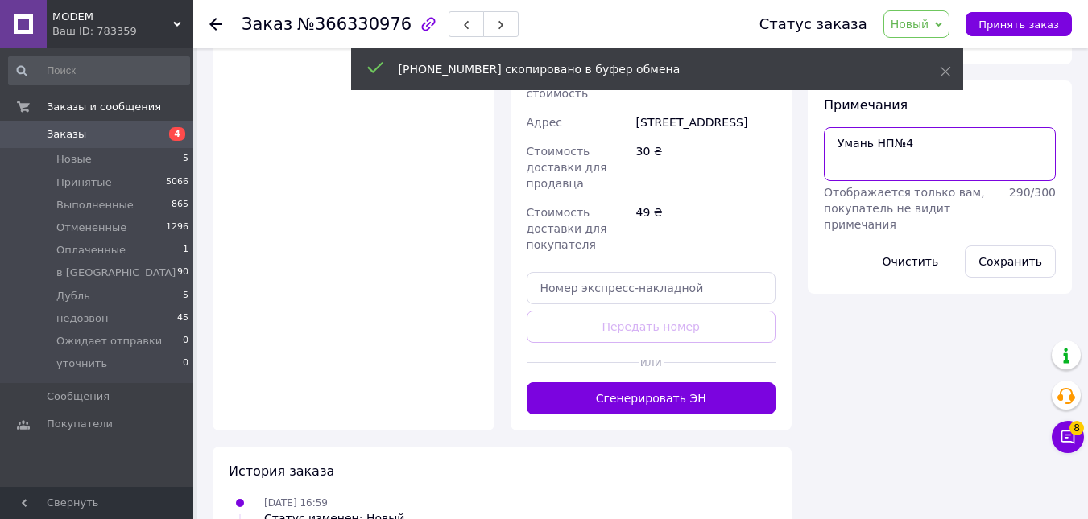
click at [954, 127] on textarea "Умань НП№4" at bounding box center [940, 153] width 232 height 53
paste textarea "[PHONE_NUMBER]"
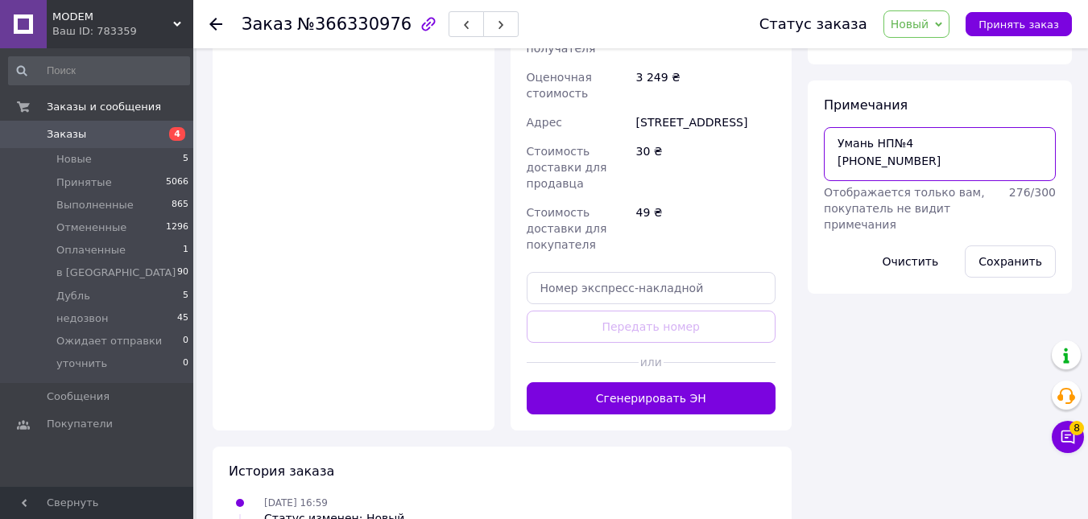
drag, startPoint x: 954, startPoint y: 126, endPoint x: 857, endPoint y: 138, distance: 97.4
click at [857, 138] on textarea "Умань НП№4 [PHONE_NUMBER]" at bounding box center [940, 153] width 232 height 53
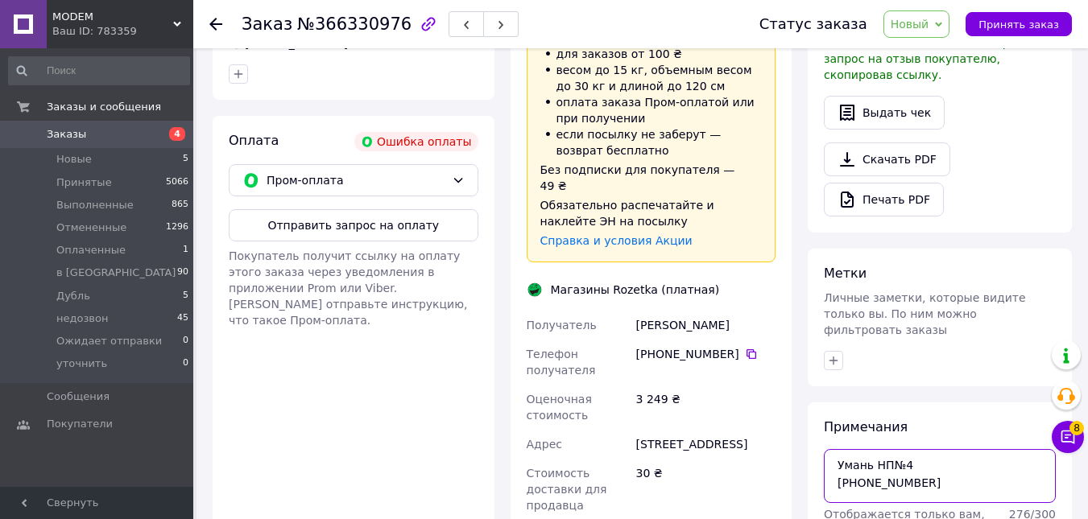
type textarea "Умань НП№4 [PHONE_NUMBER]"
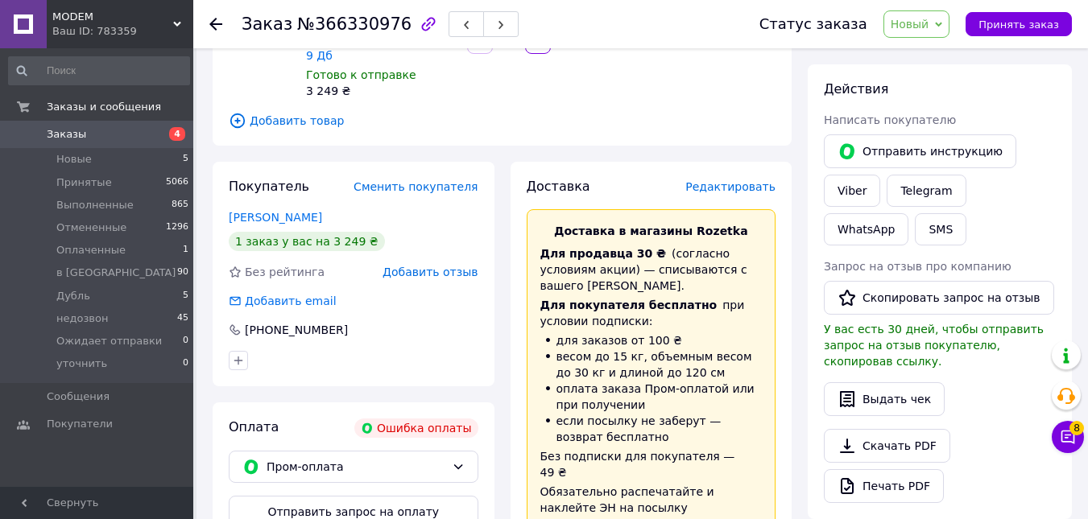
scroll to position [0, 0]
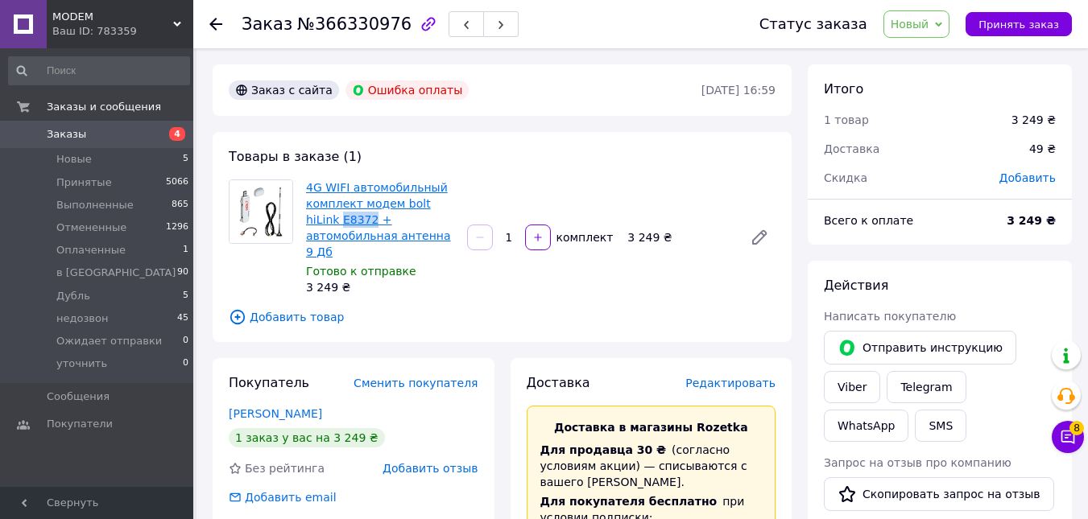
drag, startPoint x: 302, startPoint y: 217, endPoint x: 337, endPoint y: 218, distance: 35.4
click at [337, 218] on div "4G WIFI автомобильный комплект модем bolt hiLink E8372 + автомобильная антенна …" at bounding box center [380, 237] width 161 height 122
copy link "E8372"
click at [370, 197] on link "4G WIFI автомобильный комплект модем bolt hiLink E8372 + автомобильная антенна …" at bounding box center [378, 219] width 145 height 77
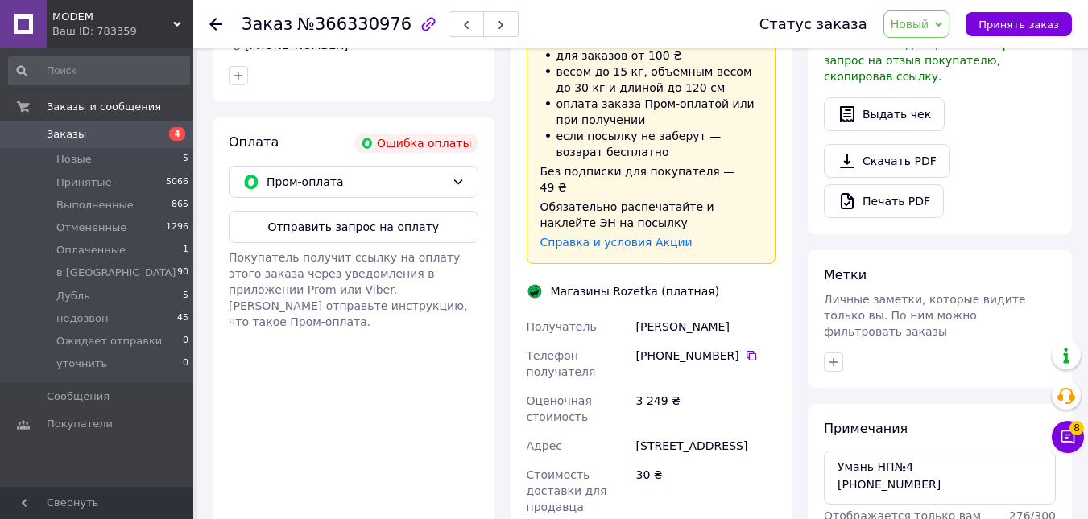
scroll to position [483, 0]
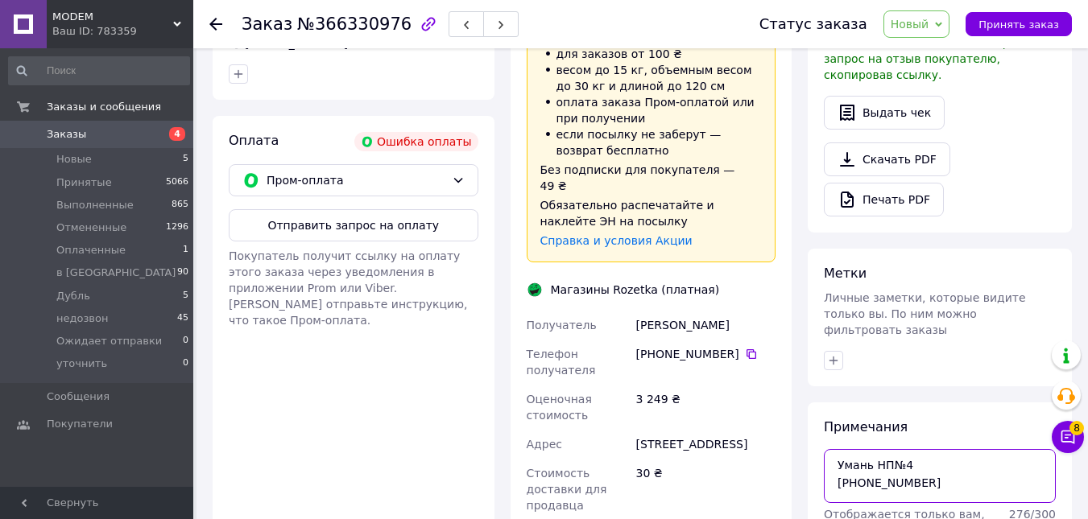
drag, startPoint x: 930, startPoint y: 452, endPoint x: 855, endPoint y: 450, distance: 75.7
click at [855, 450] on textarea "Умань НП№4 [PHONE_NUMBER]" at bounding box center [940, 475] width 232 height 53
drag, startPoint x: 735, startPoint y: 276, endPoint x: 623, endPoint y: 276, distance: 112.8
click at [623, 311] on div "Получатель [PERSON_NAME] Телефон получателя [PHONE_NUMBER]   Оценочная стоимост…" at bounding box center [652, 446] width 256 height 271
copy div "Получатель [PERSON_NAME]"
